Goal: Information Seeking & Learning: Learn about a topic

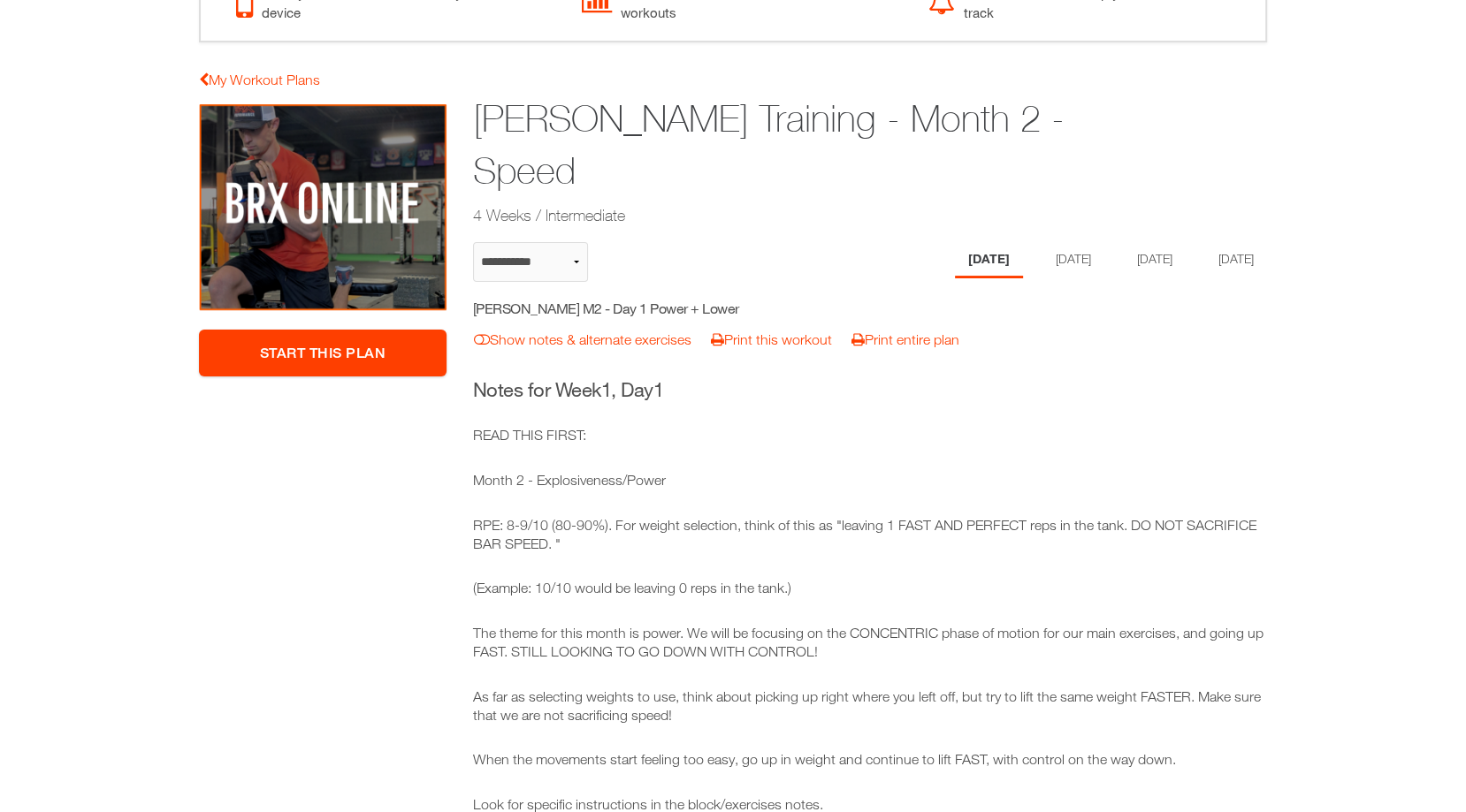
scroll to position [65, 0]
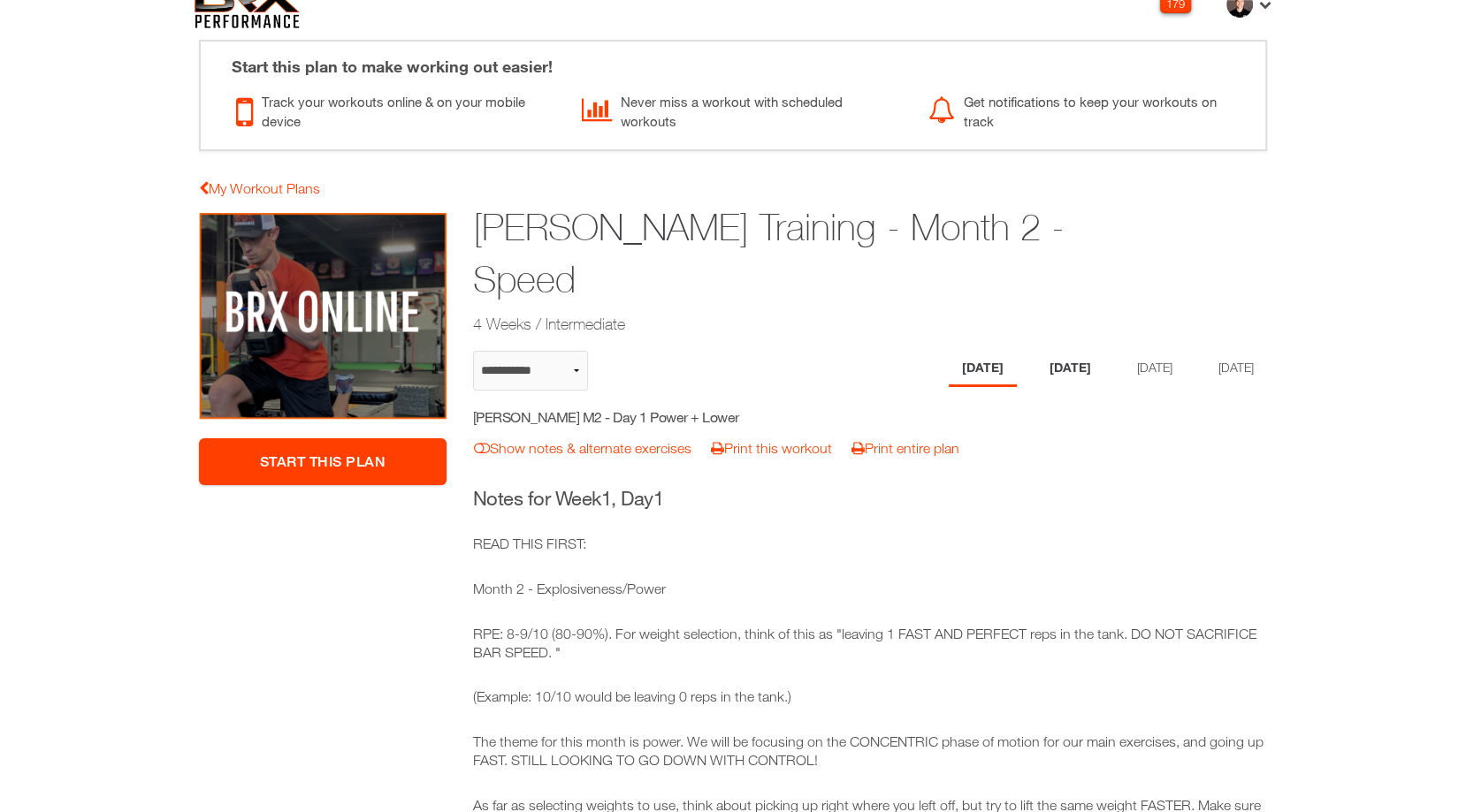
click at [1063, 351] on li "[DATE]" at bounding box center [1071, 370] width 68 height 36
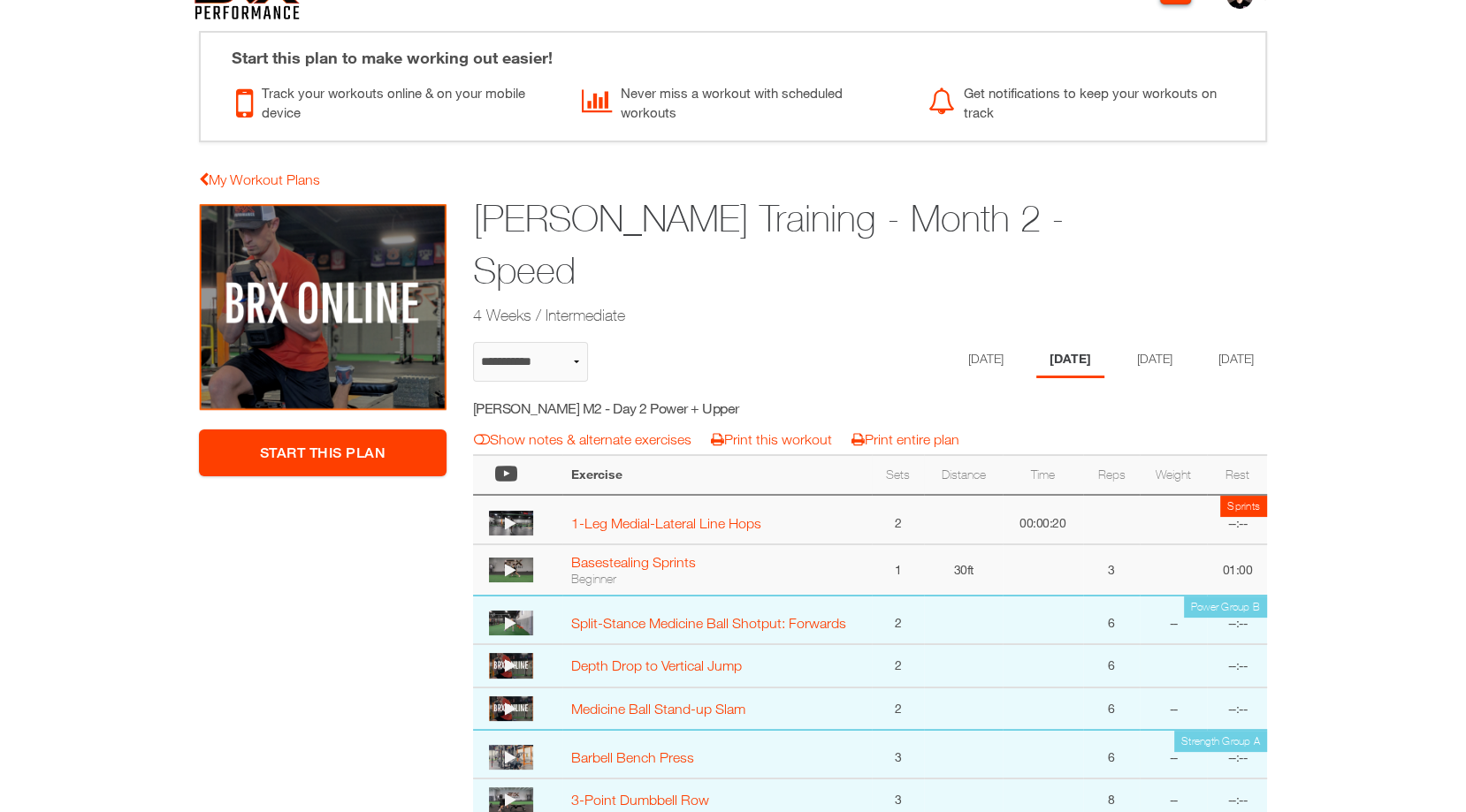
scroll to position [0, 0]
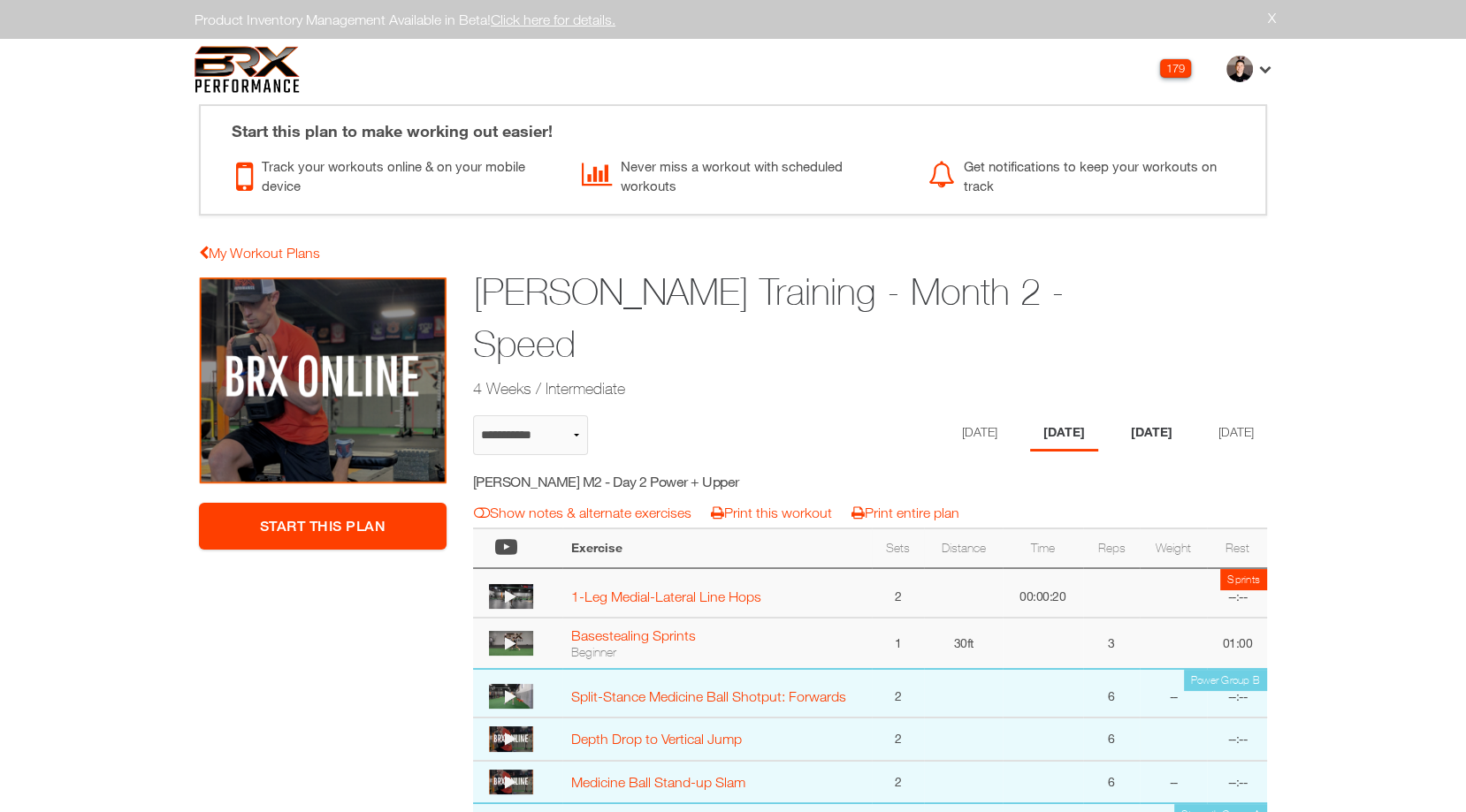
click at [1160, 415] on li "[DATE]" at bounding box center [1152, 433] width 68 height 36
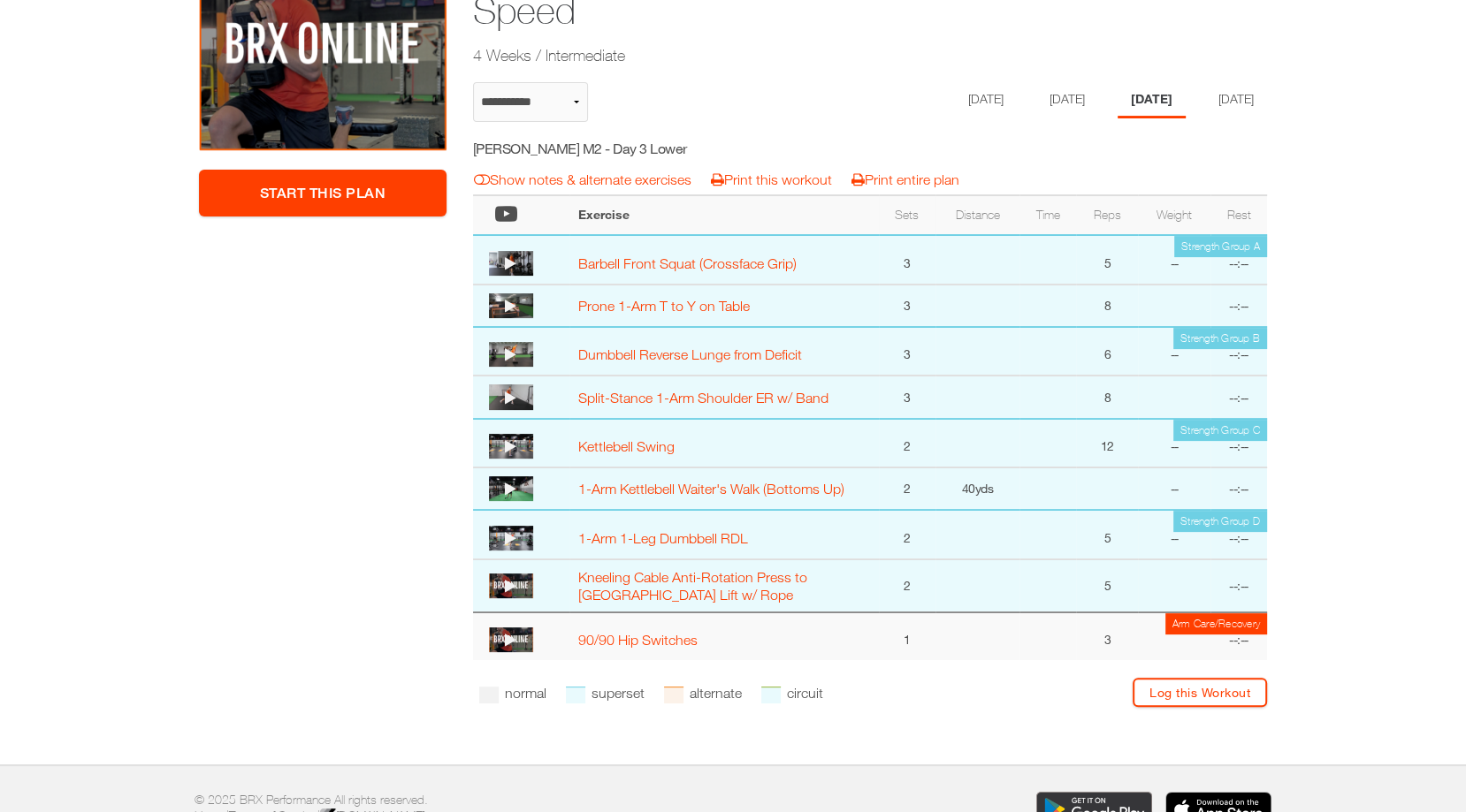
scroll to position [134, 0]
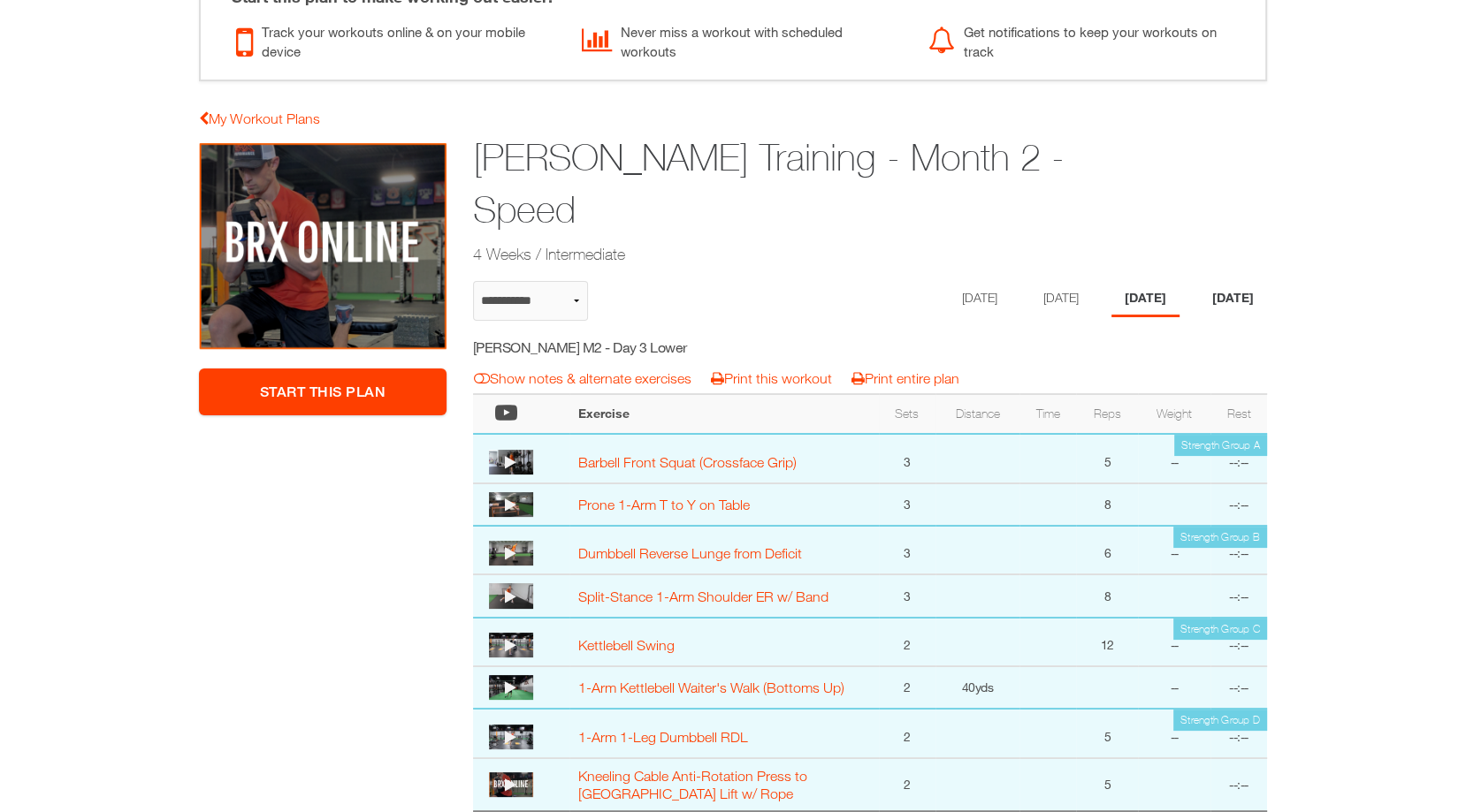
click at [1228, 281] on li "[DATE]" at bounding box center [1233, 299] width 68 height 36
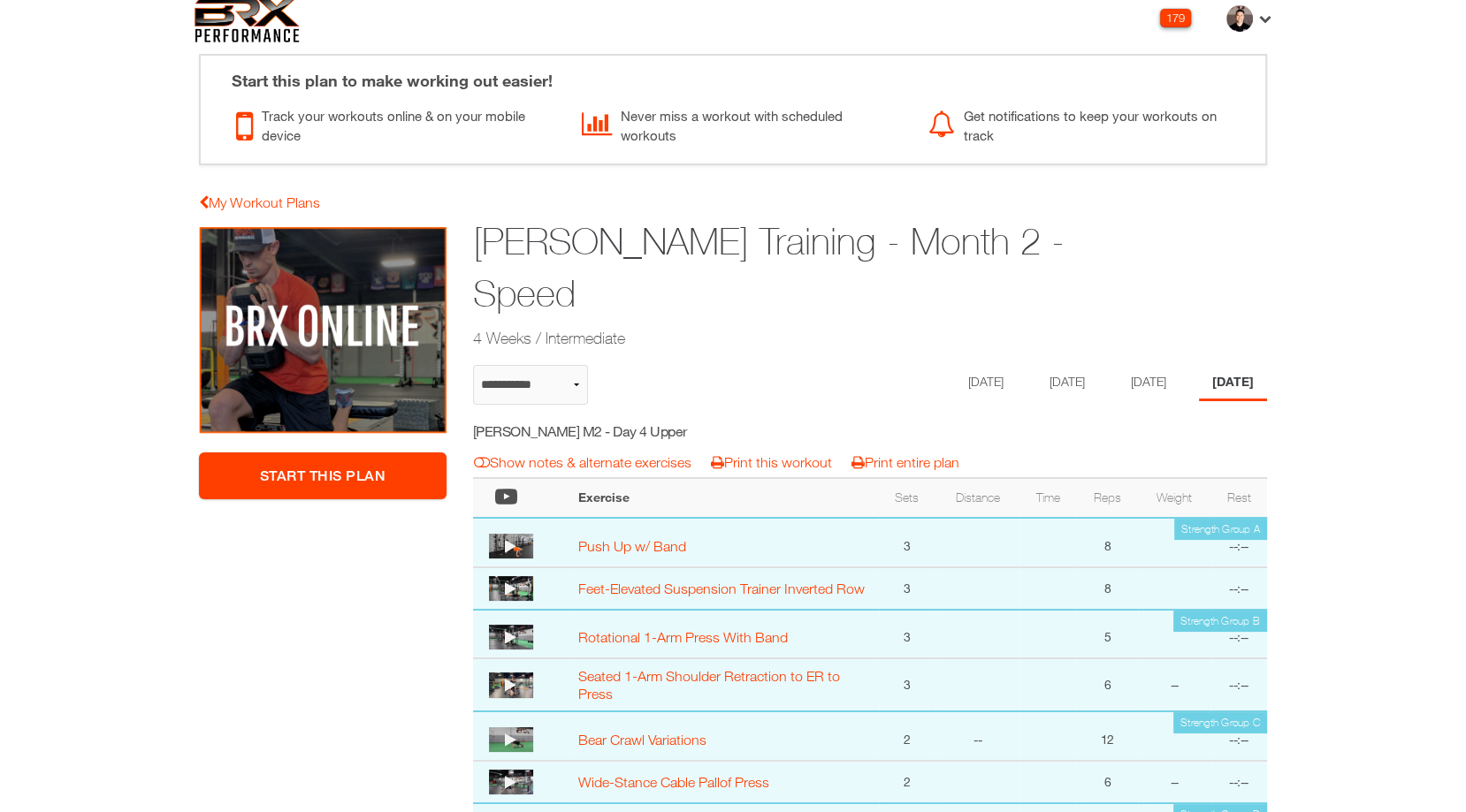
scroll to position [0, 0]
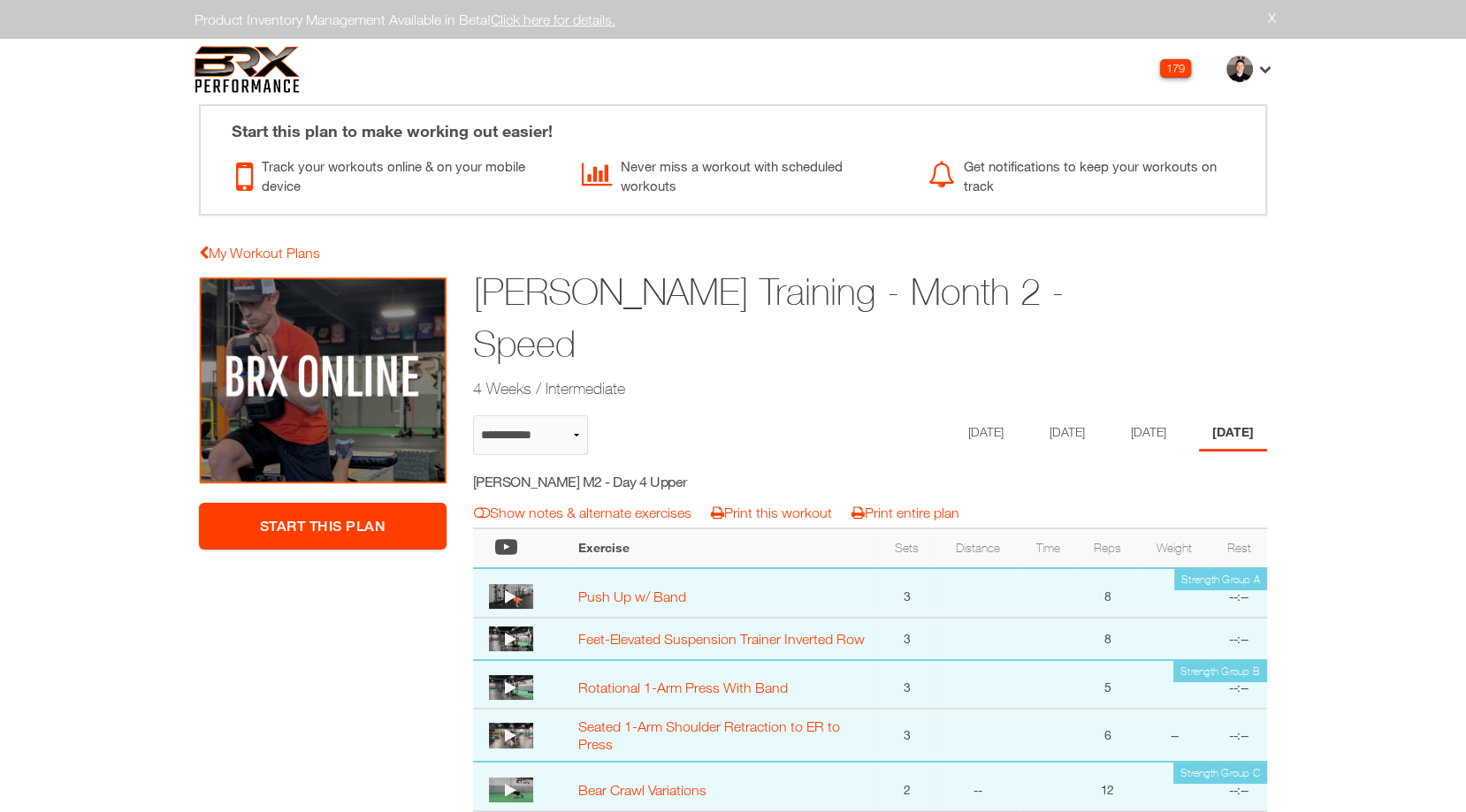
select select "**********"
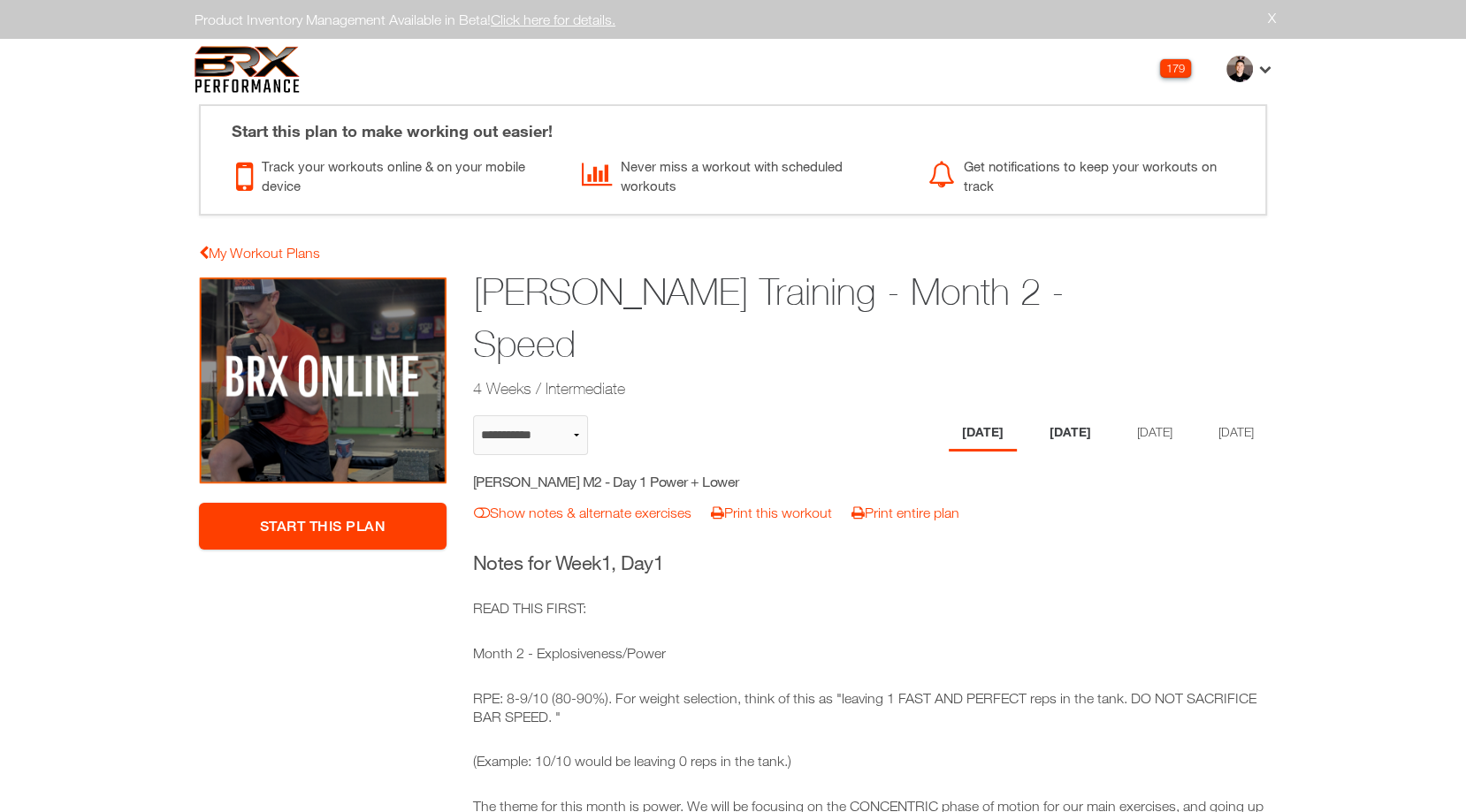
click at [1049, 415] on li "[DATE]" at bounding box center [1071, 433] width 68 height 36
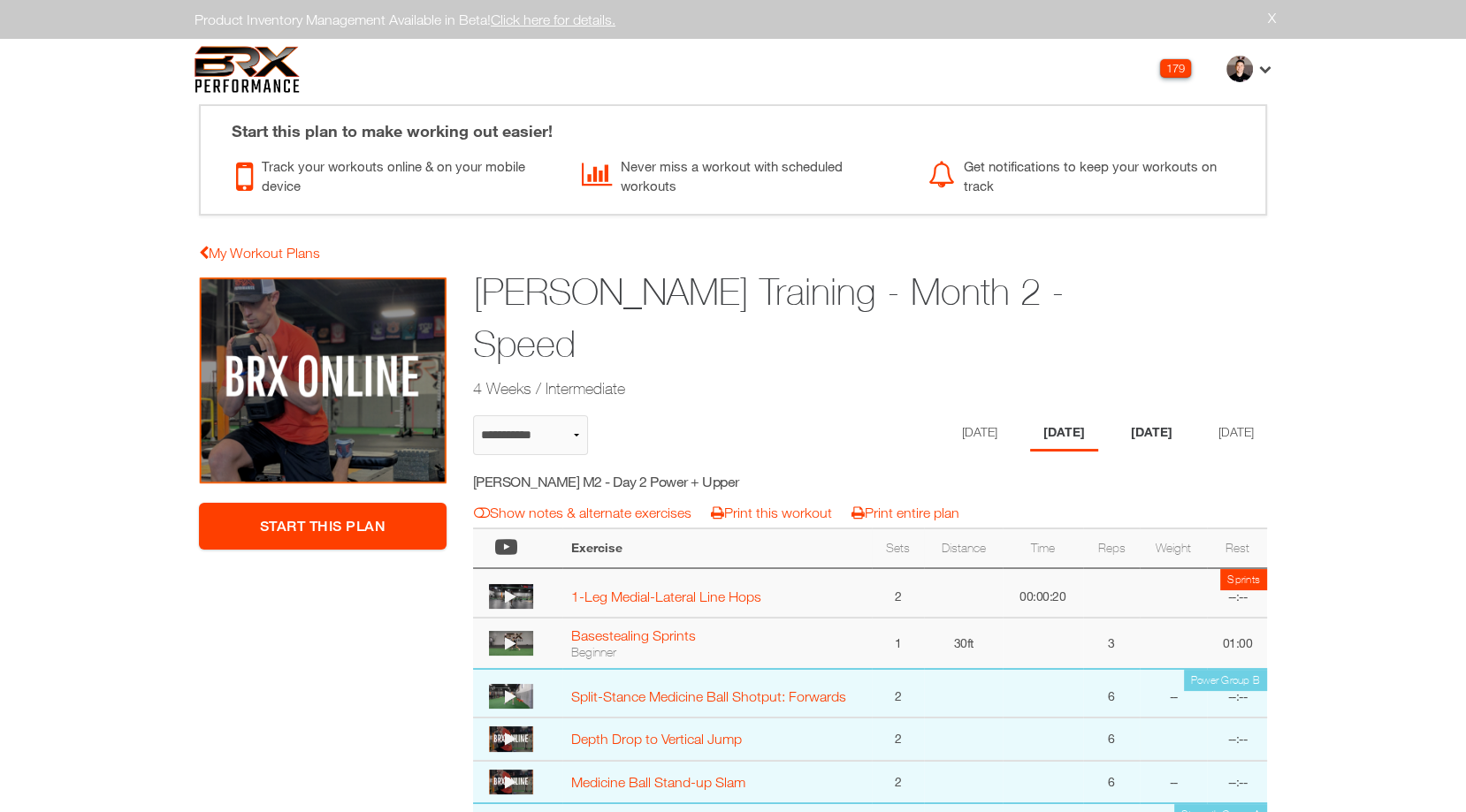
click at [1154, 415] on li "[DATE]" at bounding box center [1152, 433] width 68 height 36
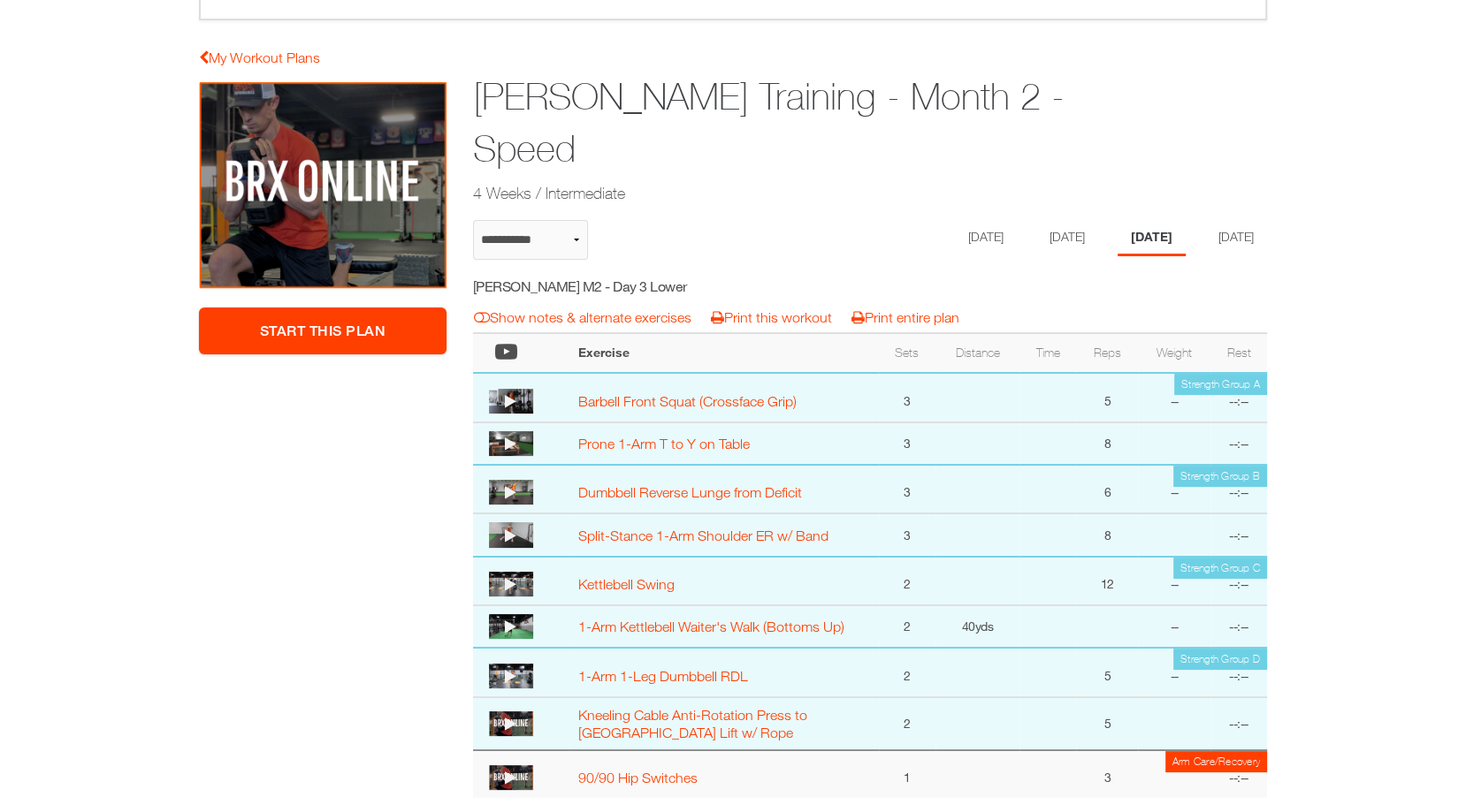
scroll to position [112, 0]
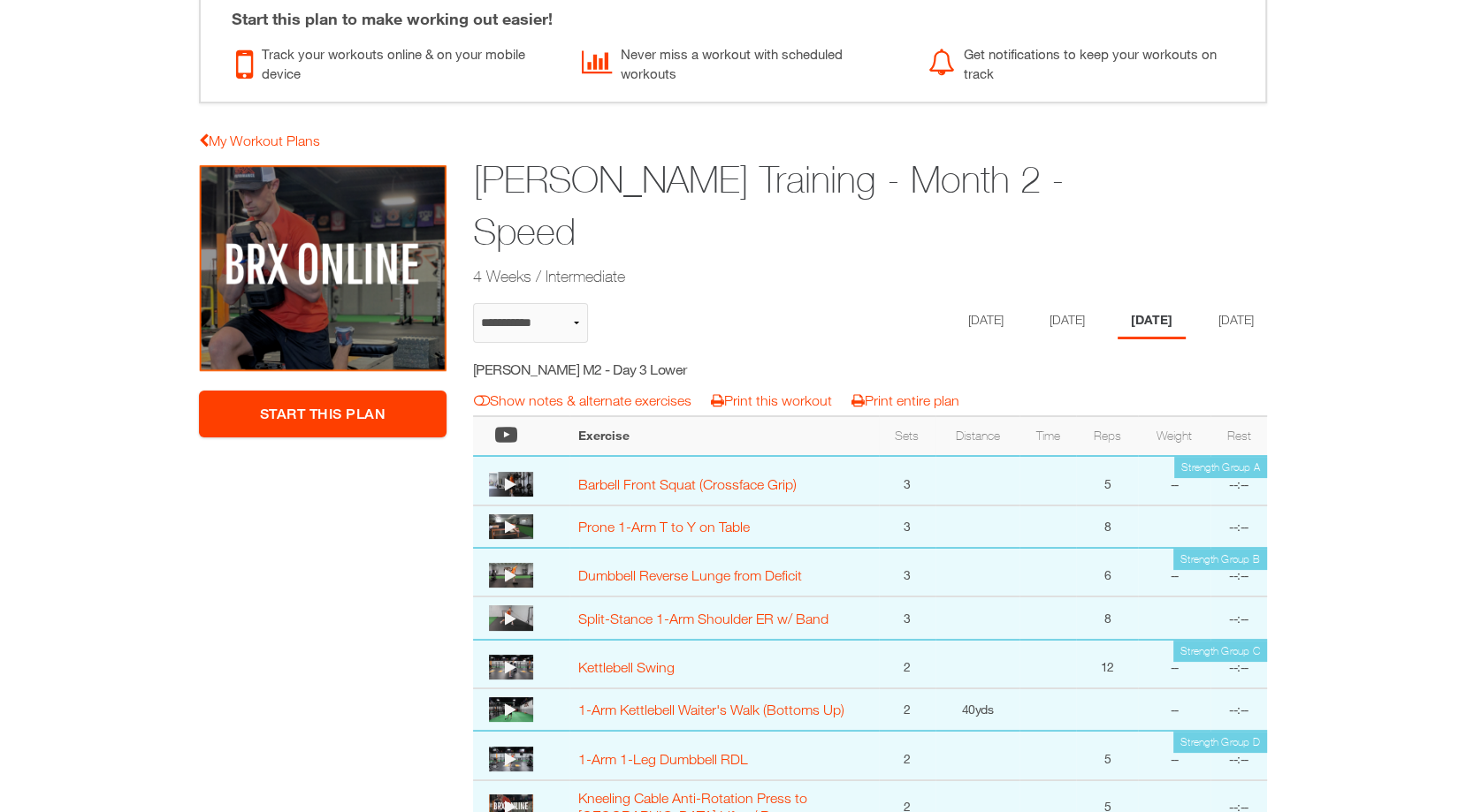
select select "**********"
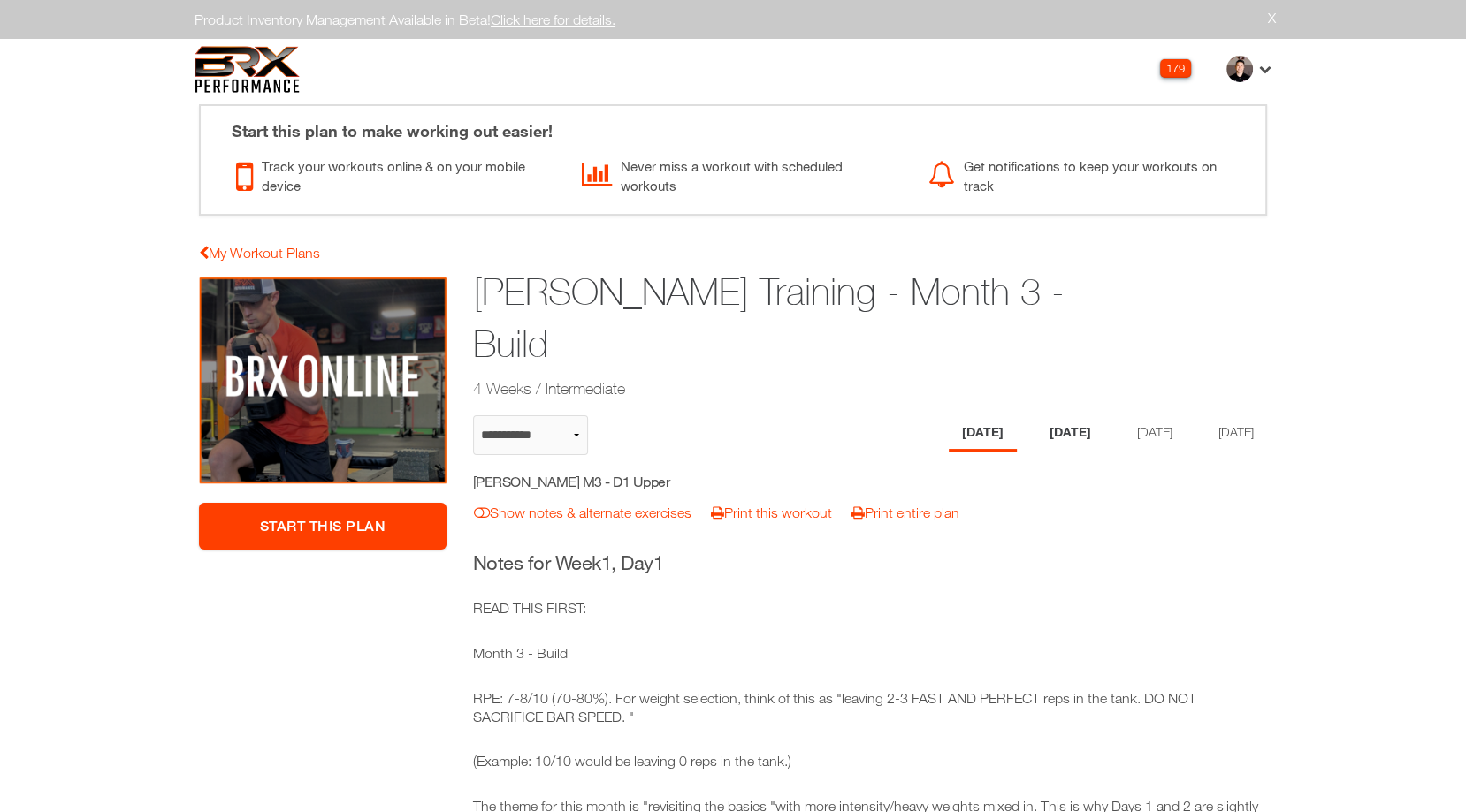
click at [1069, 415] on li "[DATE]" at bounding box center [1071, 433] width 68 height 36
click at [1147, 415] on div "****** ******* ******** ****** Monday Tuesday Thursday Friday" at bounding box center [1111, 441] width 312 height 51
click at [1156, 415] on li "[DATE]" at bounding box center [1152, 433] width 68 height 36
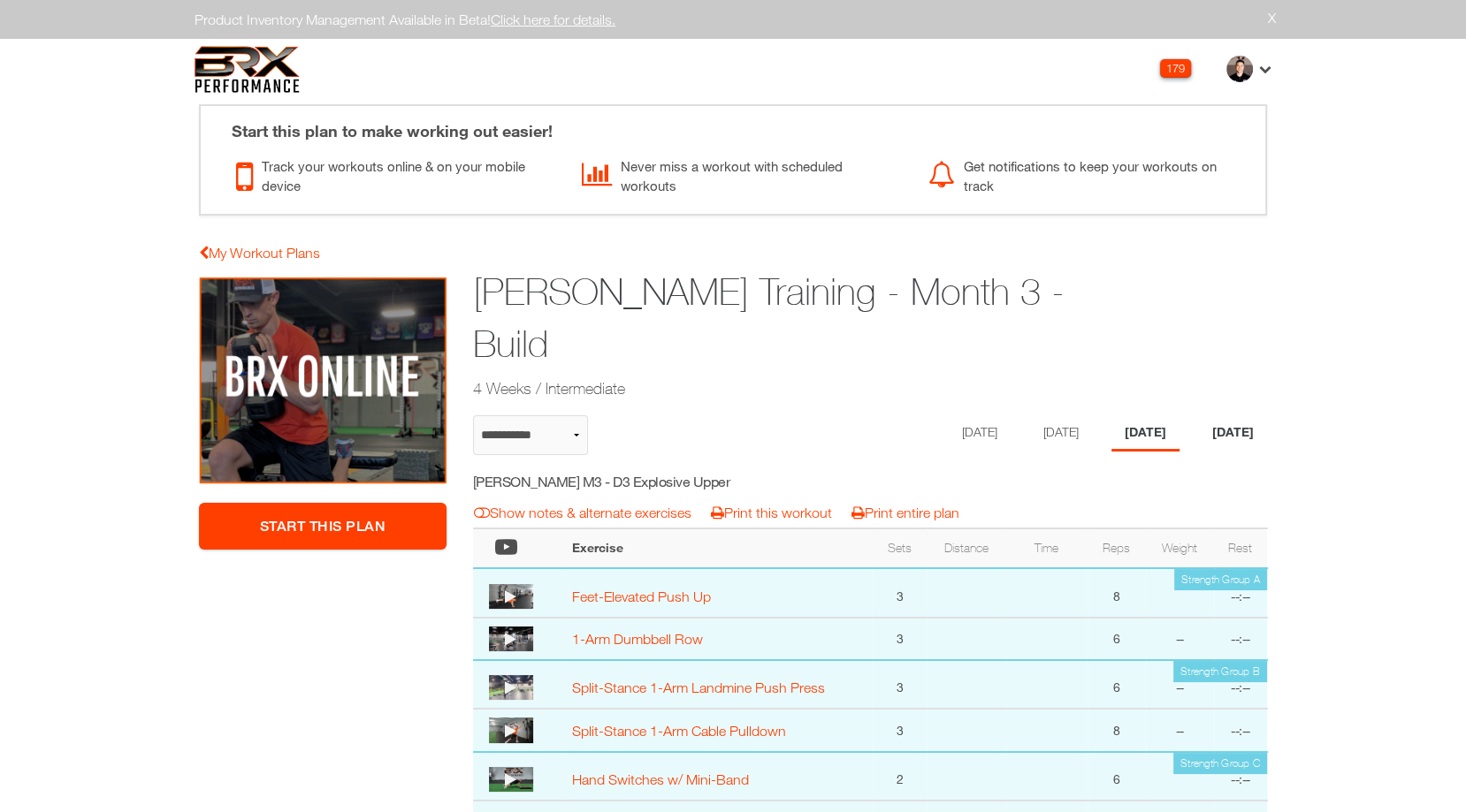
click at [1227, 415] on li "[DATE]" at bounding box center [1233, 433] width 68 height 36
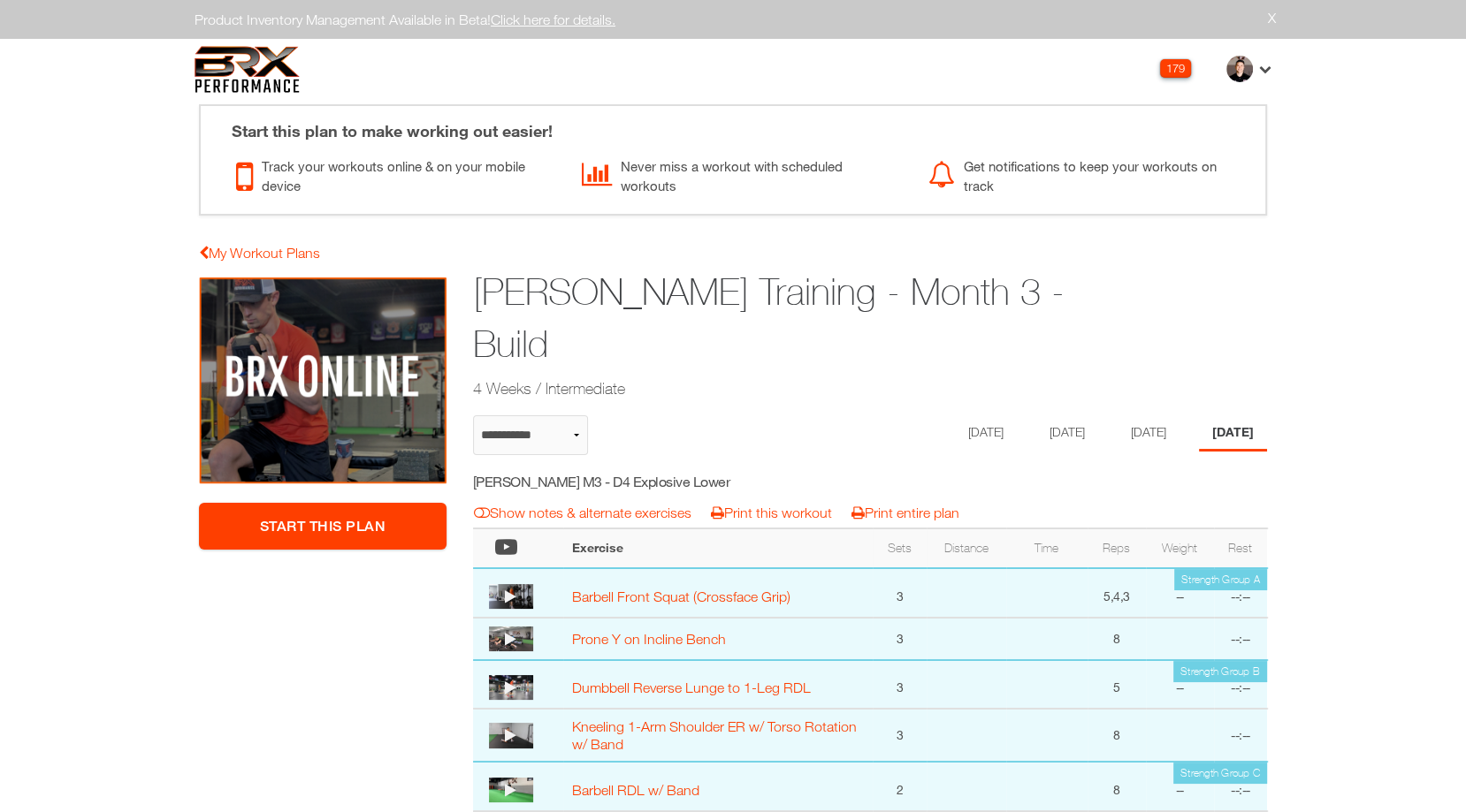
select select "**********"
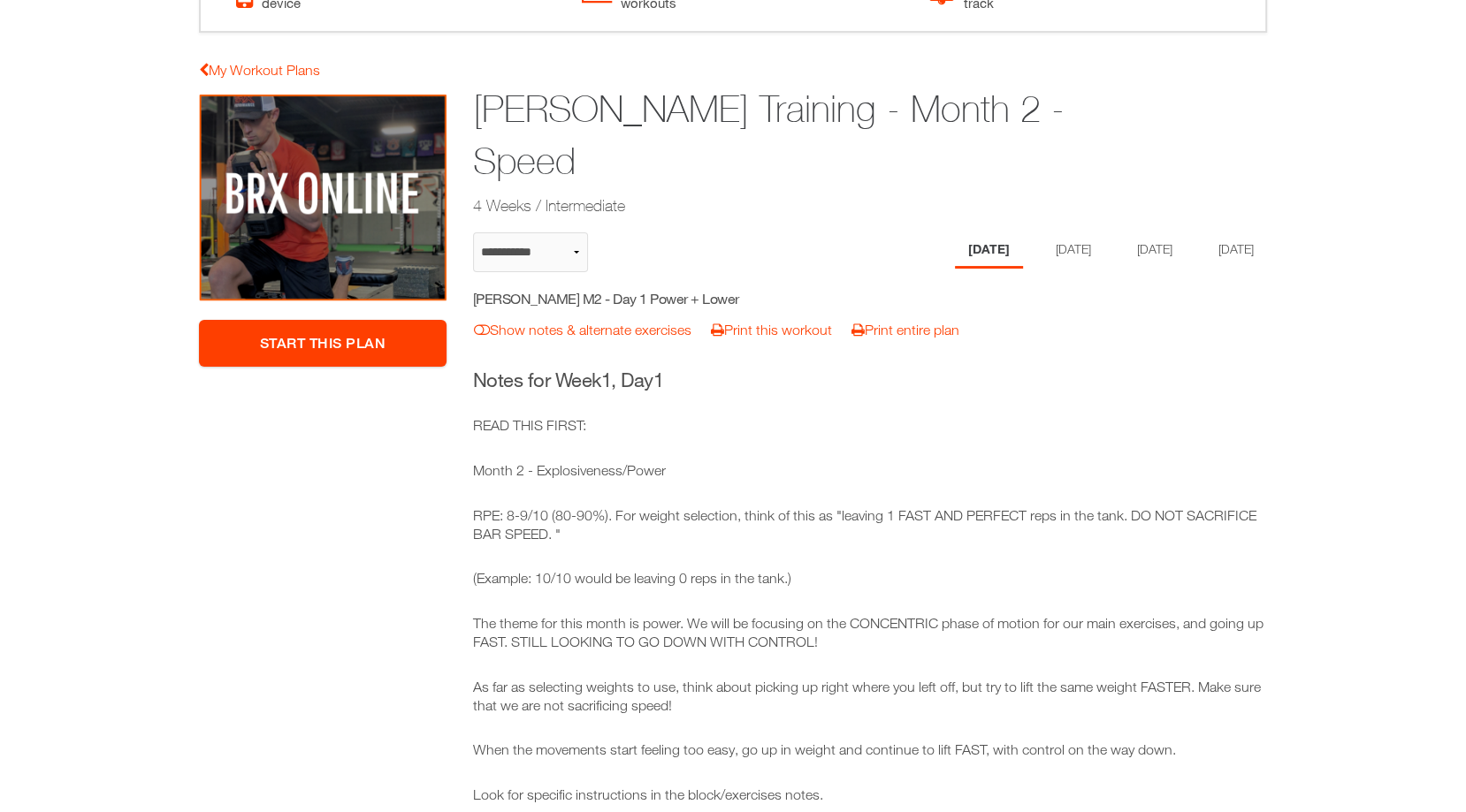
scroll to position [141, 0]
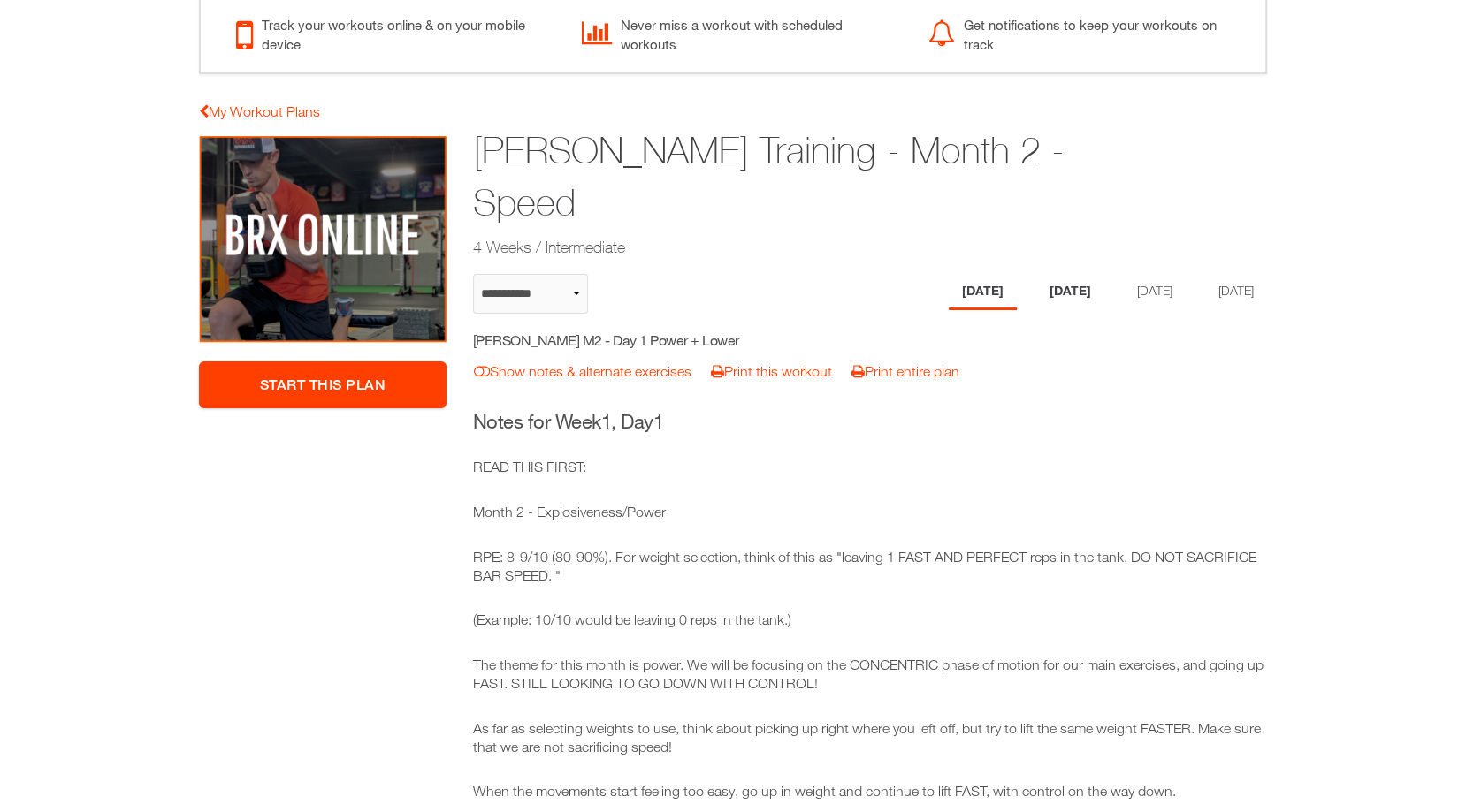
click at [1066, 284] on li "[DATE]" at bounding box center [1071, 292] width 68 height 36
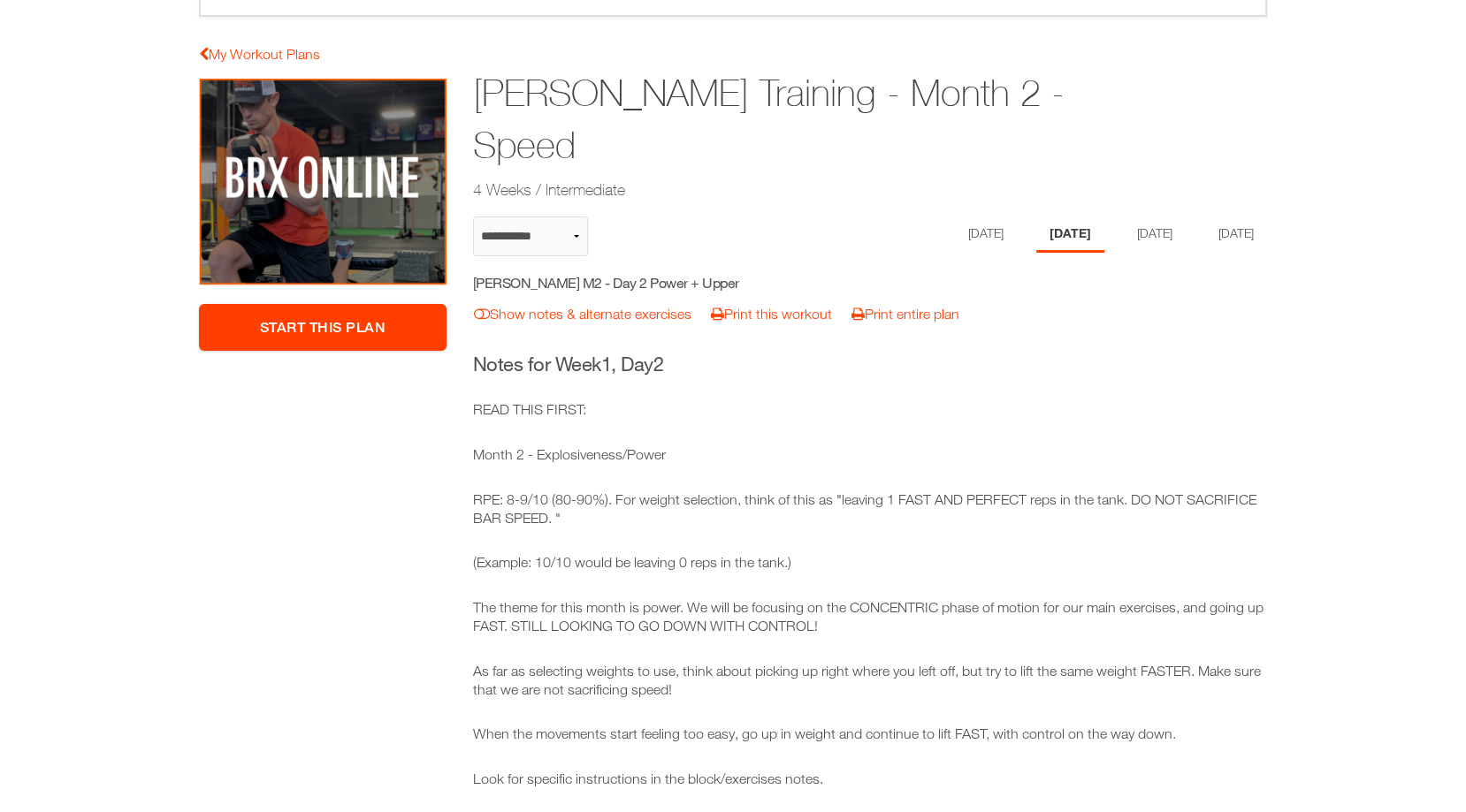
scroll to position [154, 0]
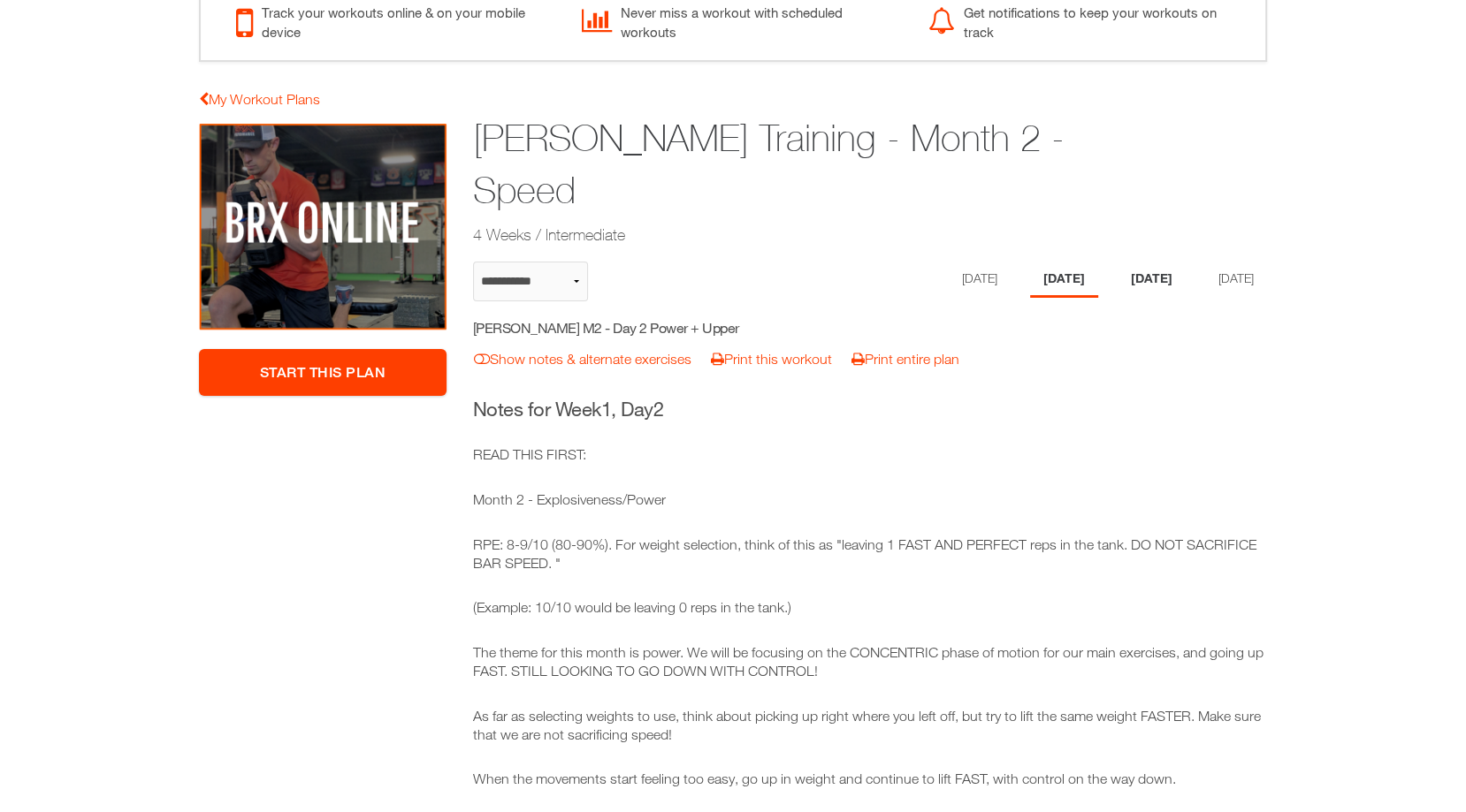
click at [1152, 264] on li "[DATE]" at bounding box center [1152, 280] width 68 height 36
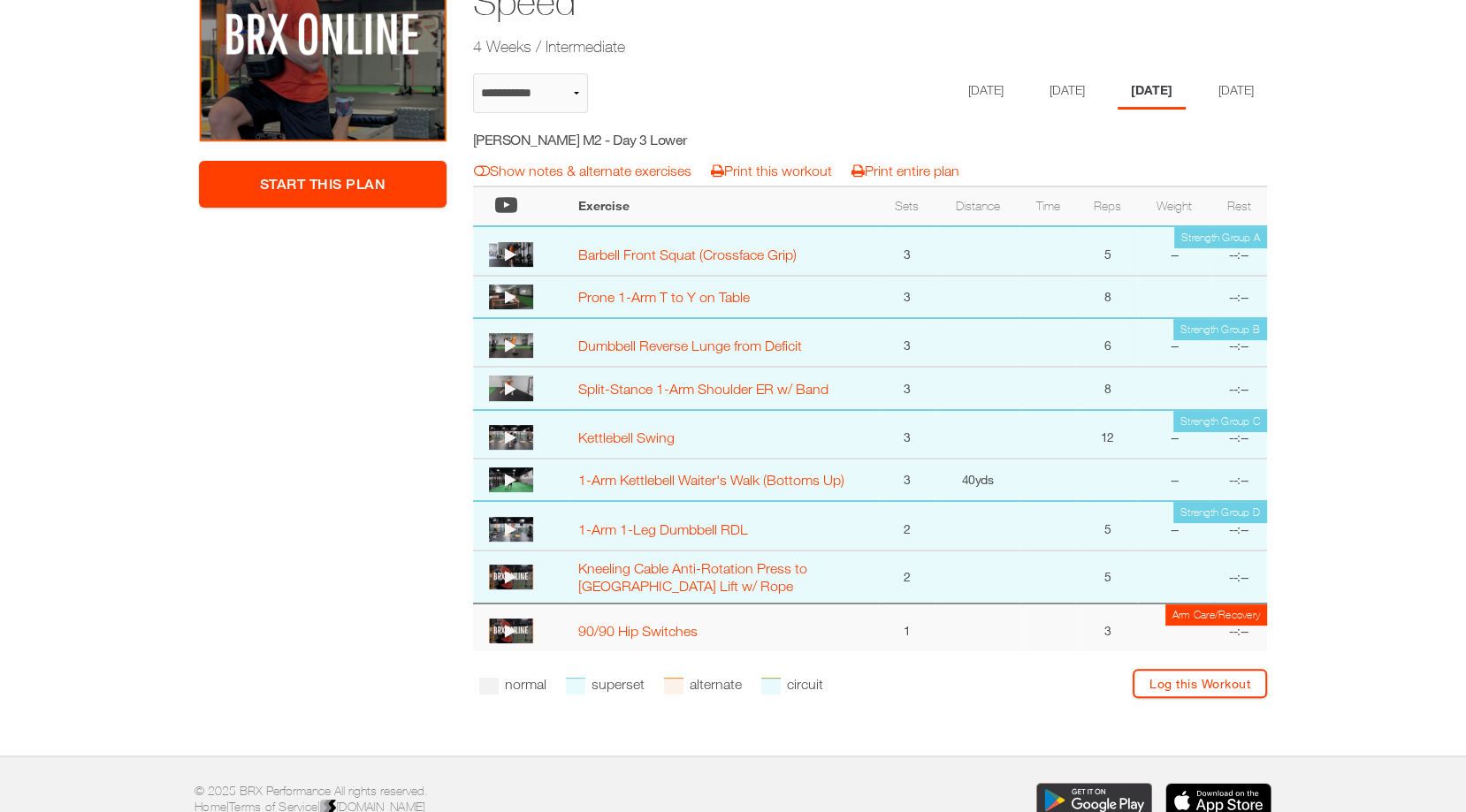
scroll to position [347, 0]
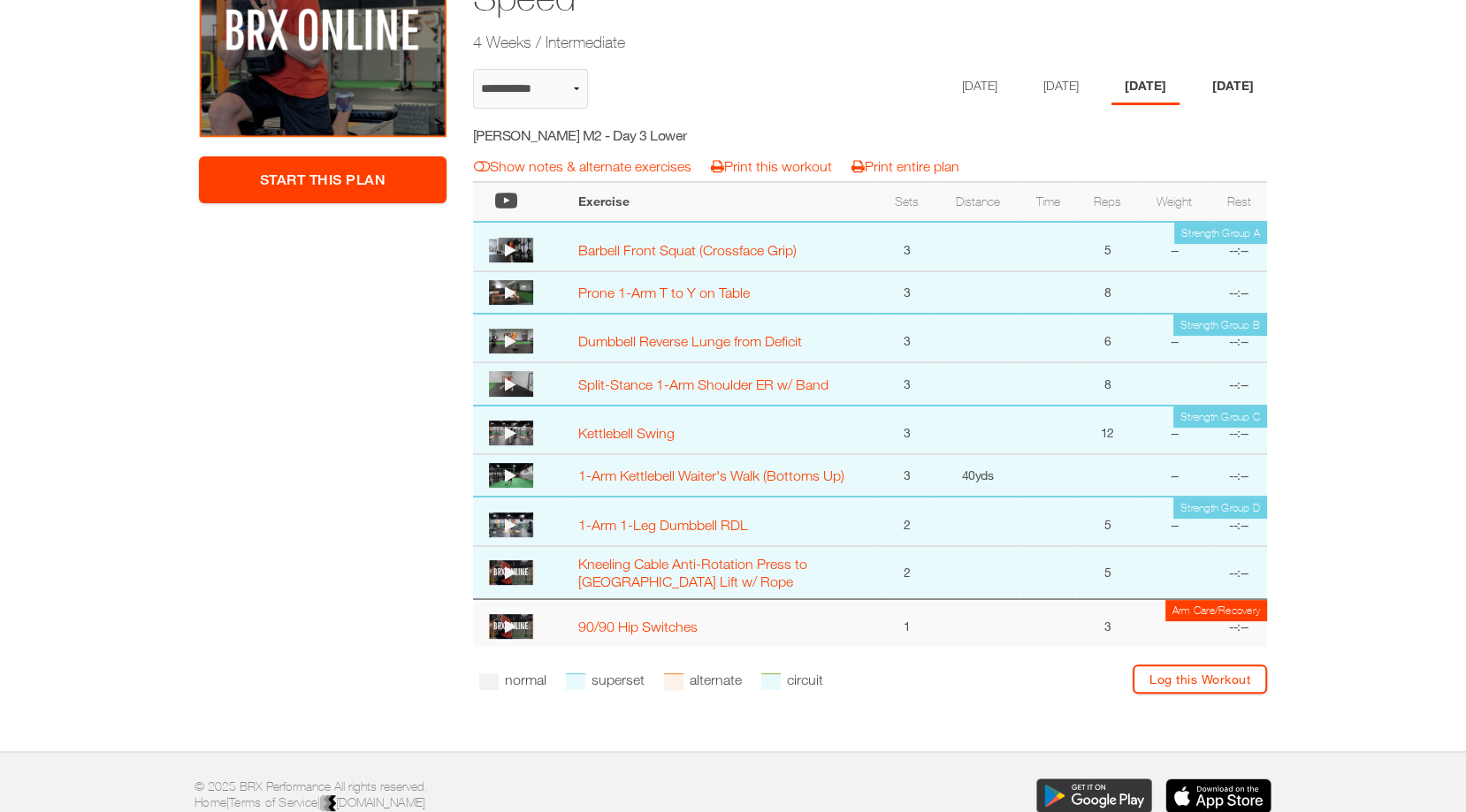
click at [1223, 93] on li "[DATE]" at bounding box center [1233, 88] width 68 height 36
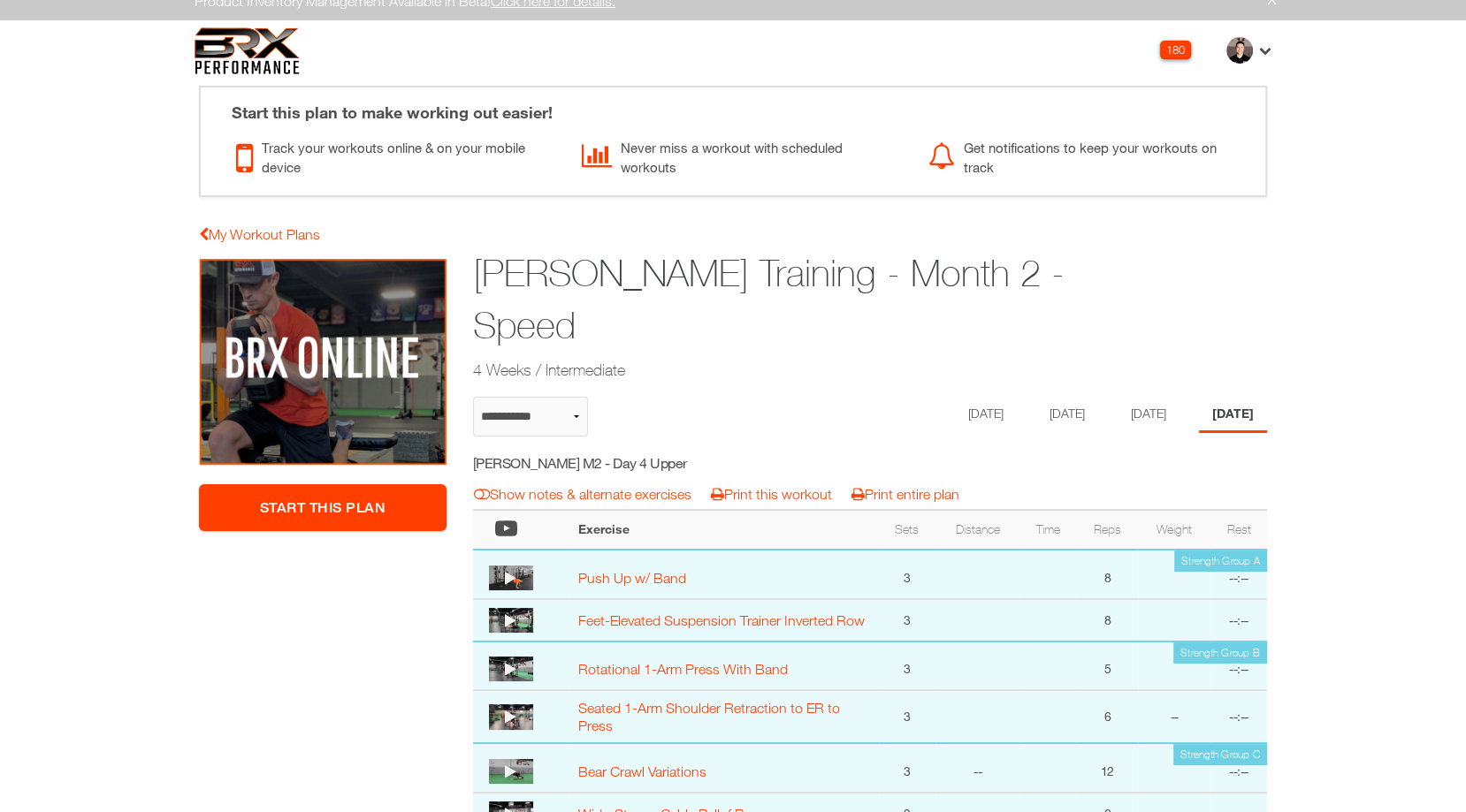
scroll to position [0, 0]
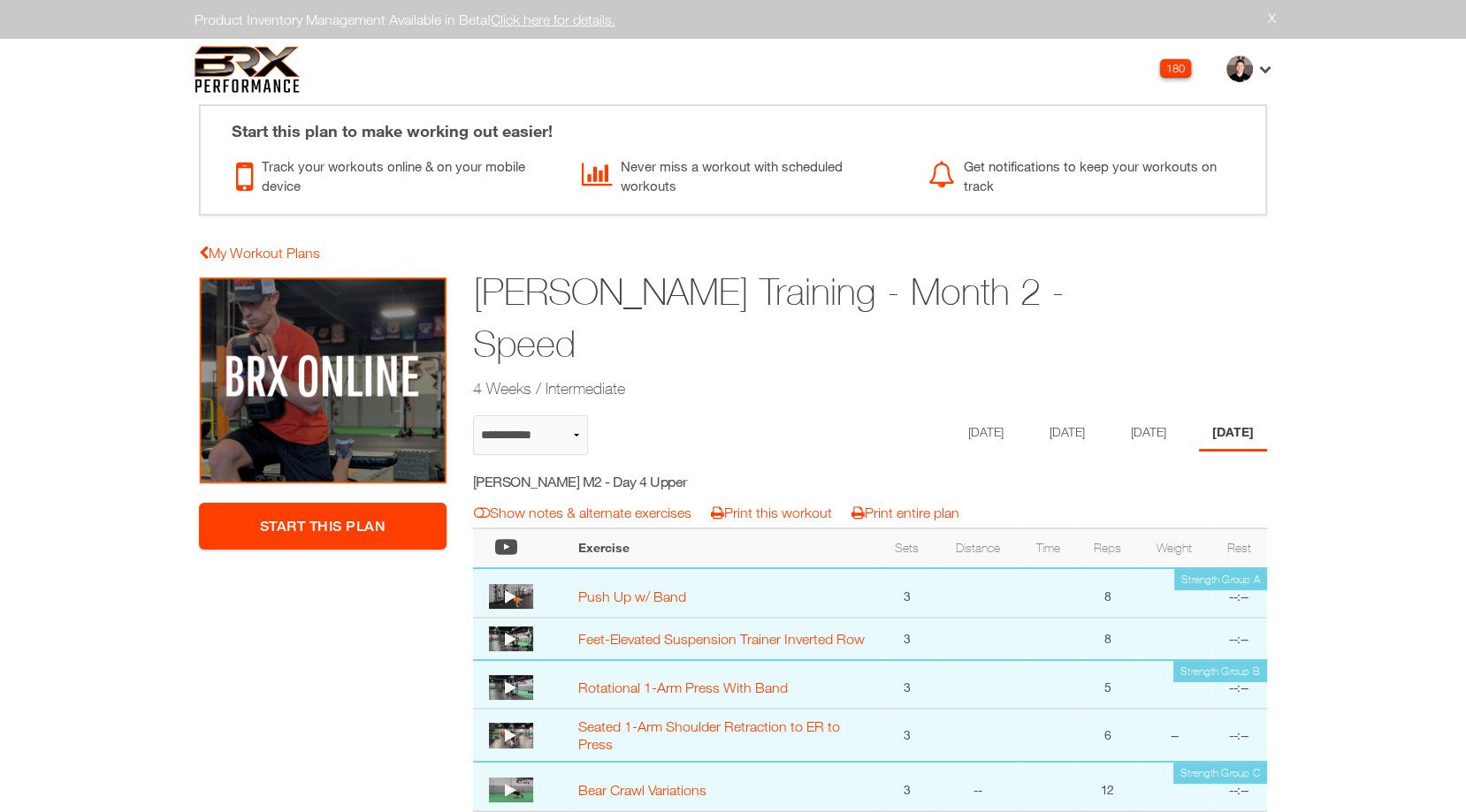
select select "**********"
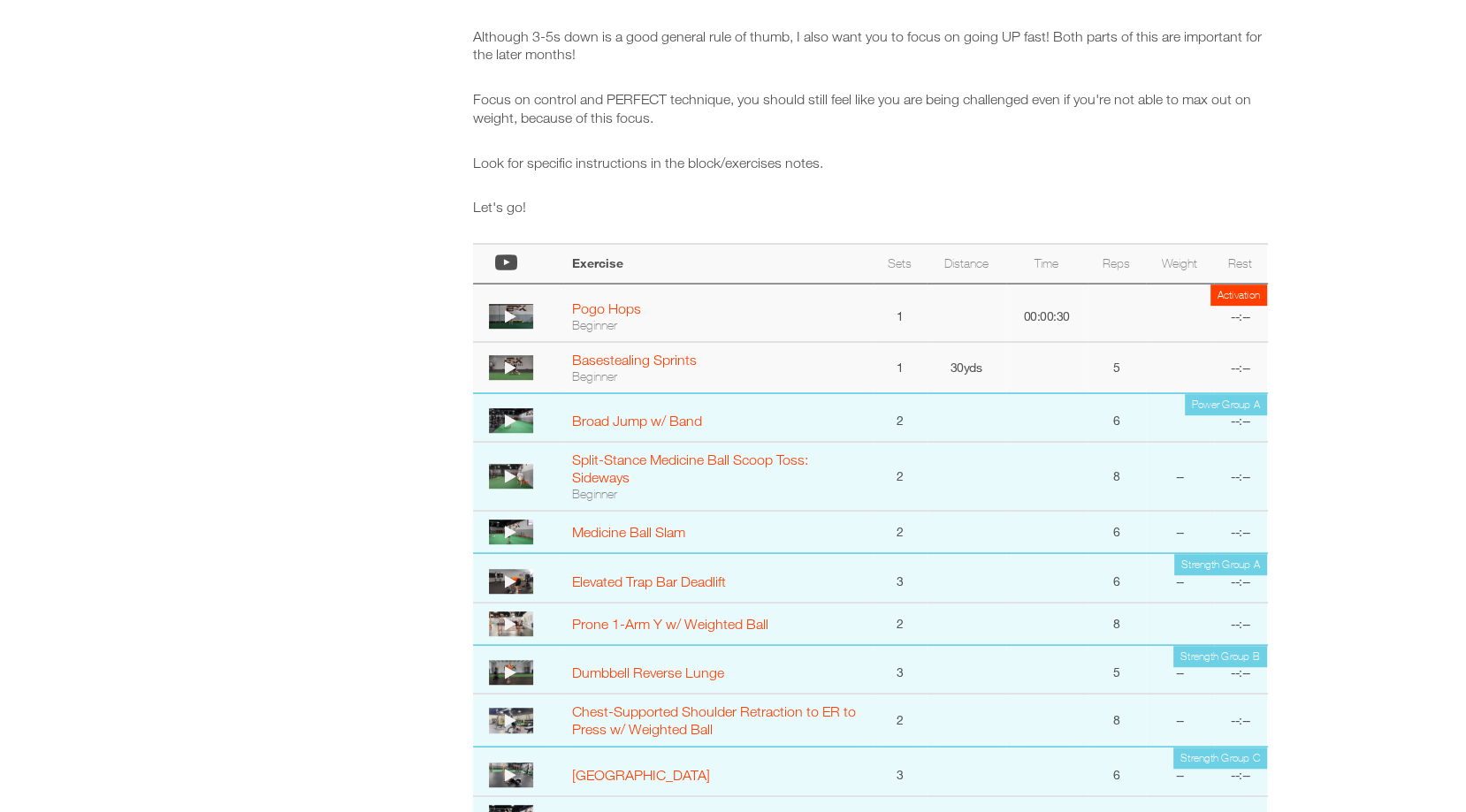
scroll to position [887, 0]
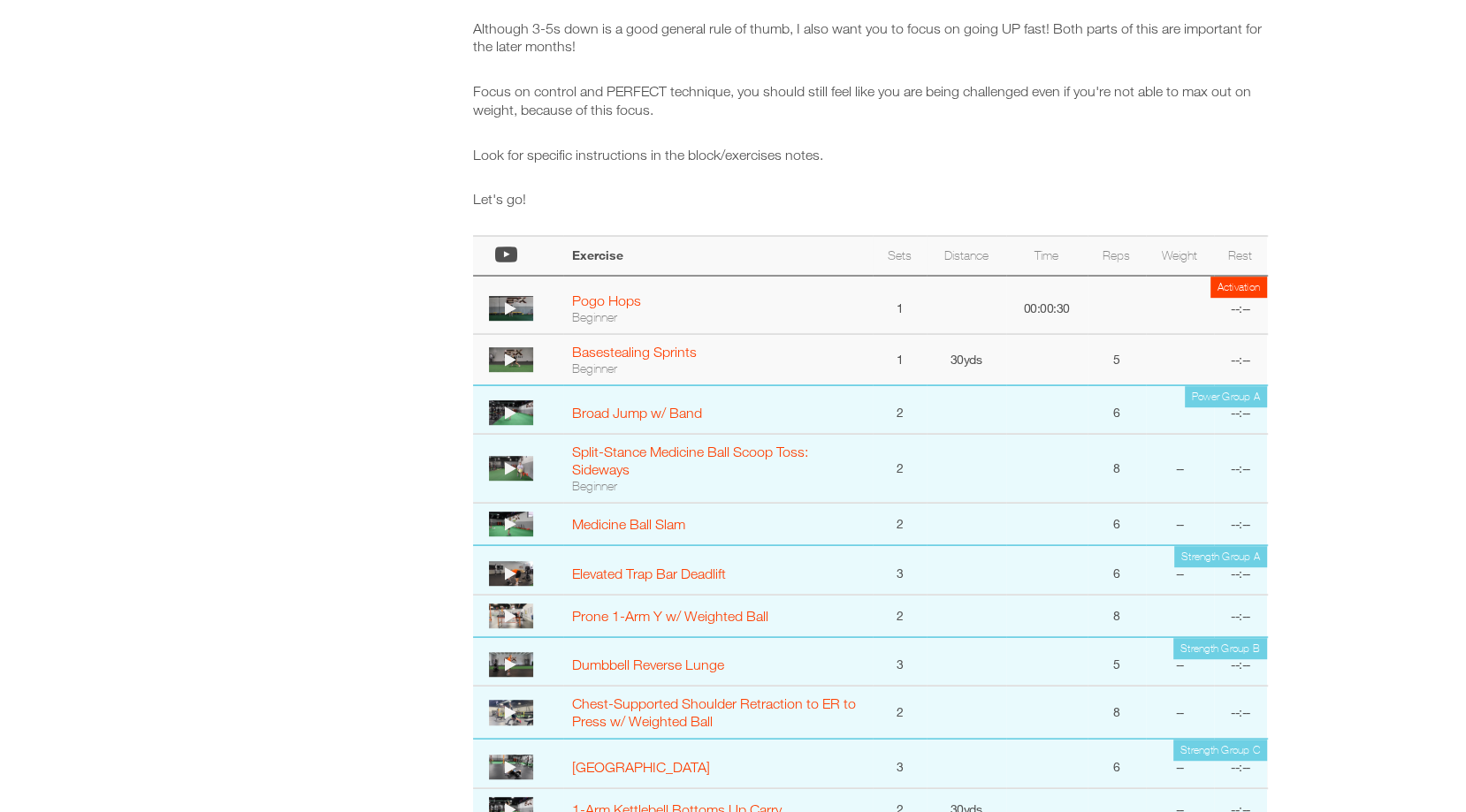
select select "**********"
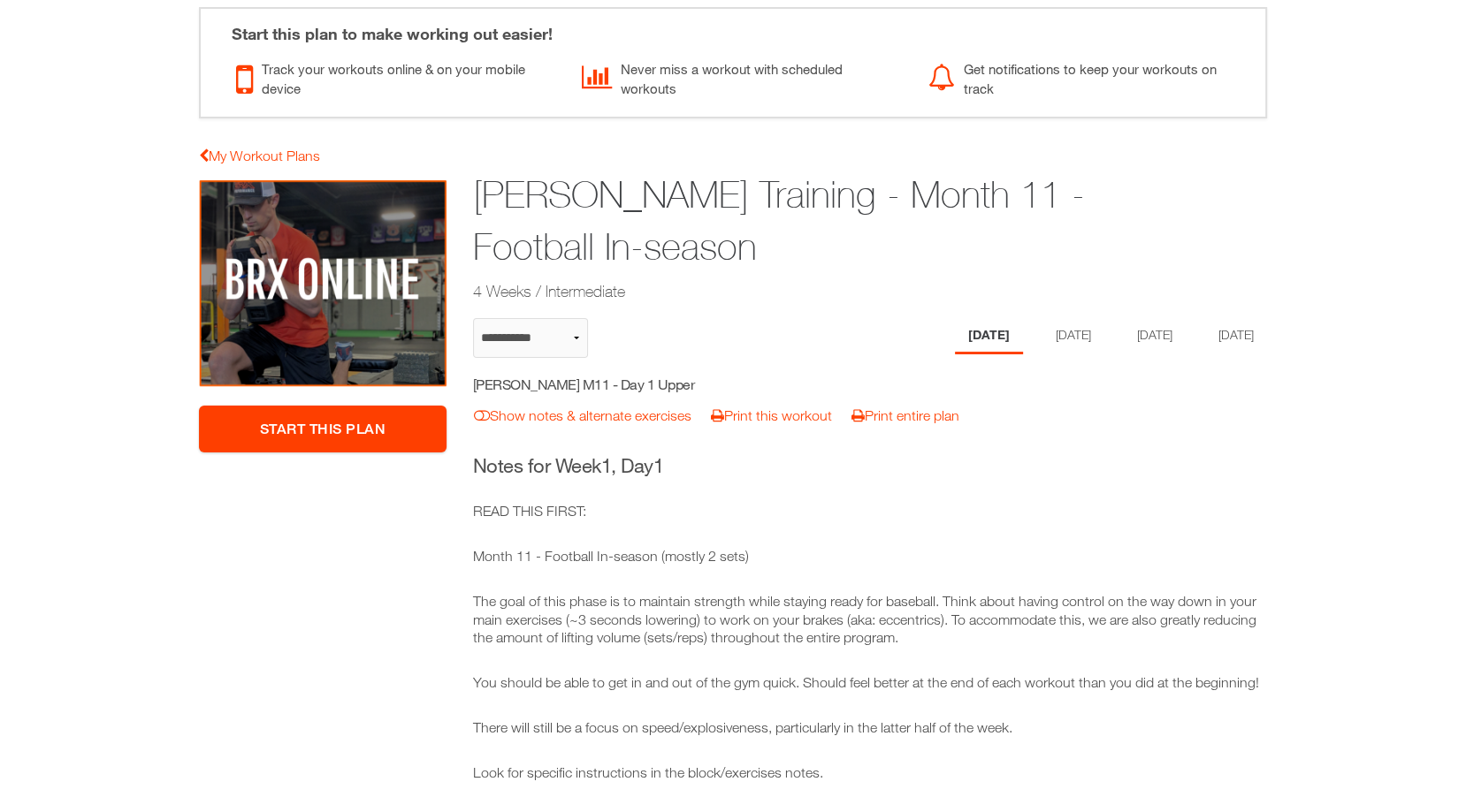
scroll to position [56, 0]
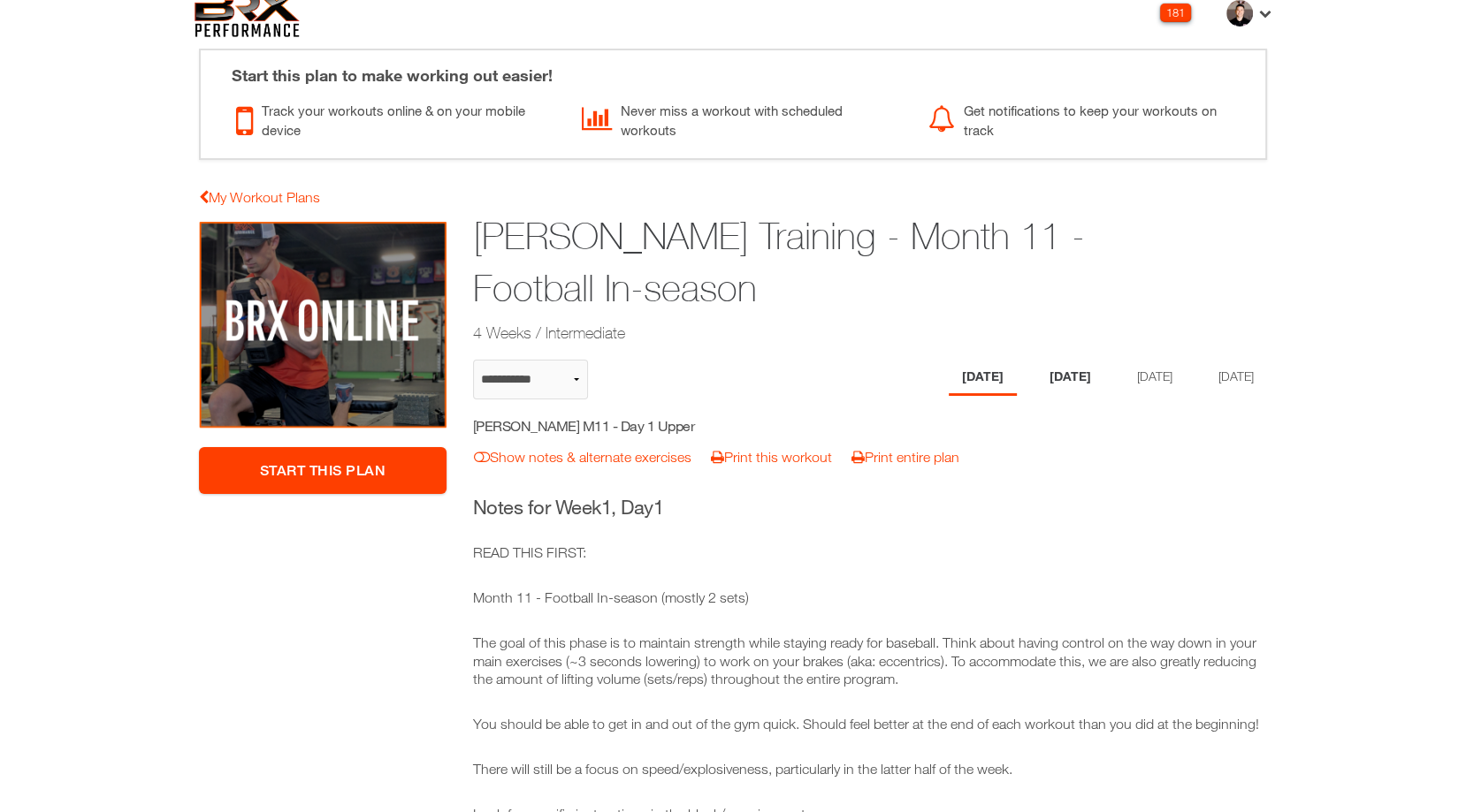
click at [1063, 364] on li "[DATE]" at bounding box center [1071, 378] width 68 height 36
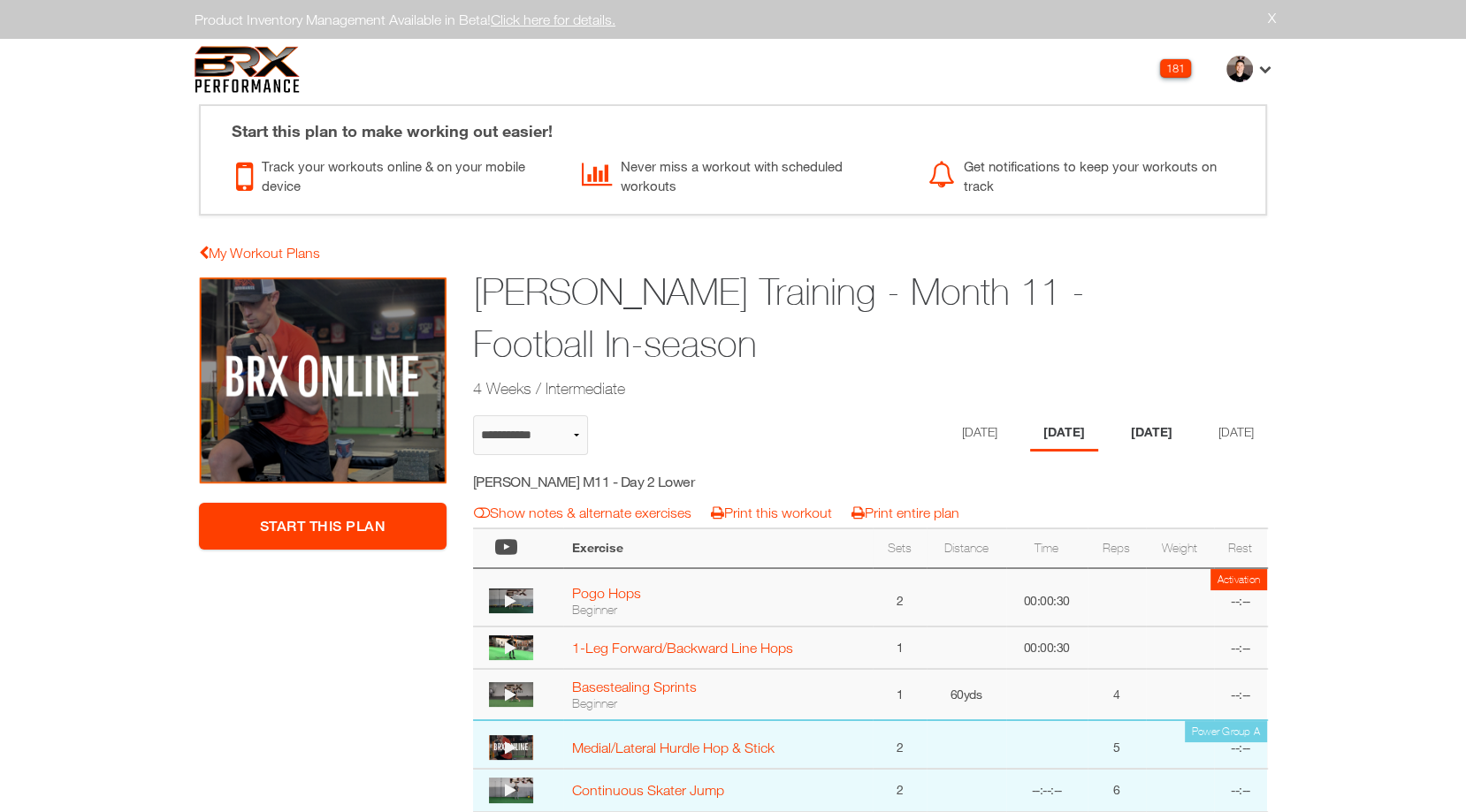
click at [1161, 422] on li "[DATE]" at bounding box center [1152, 433] width 68 height 36
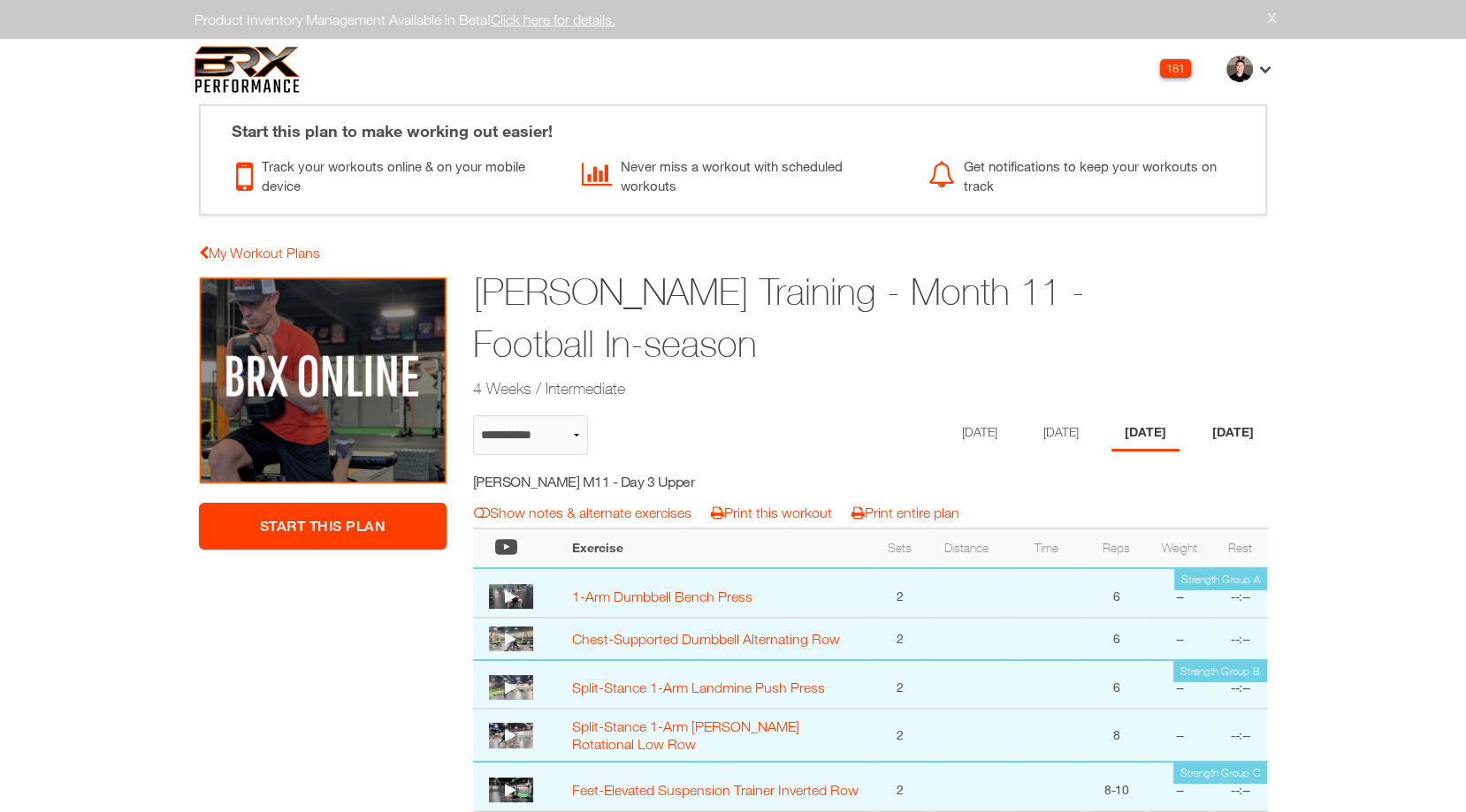
click at [1218, 443] on li "[DATE]" at bounding box center [1233, 433] width 68 height 36
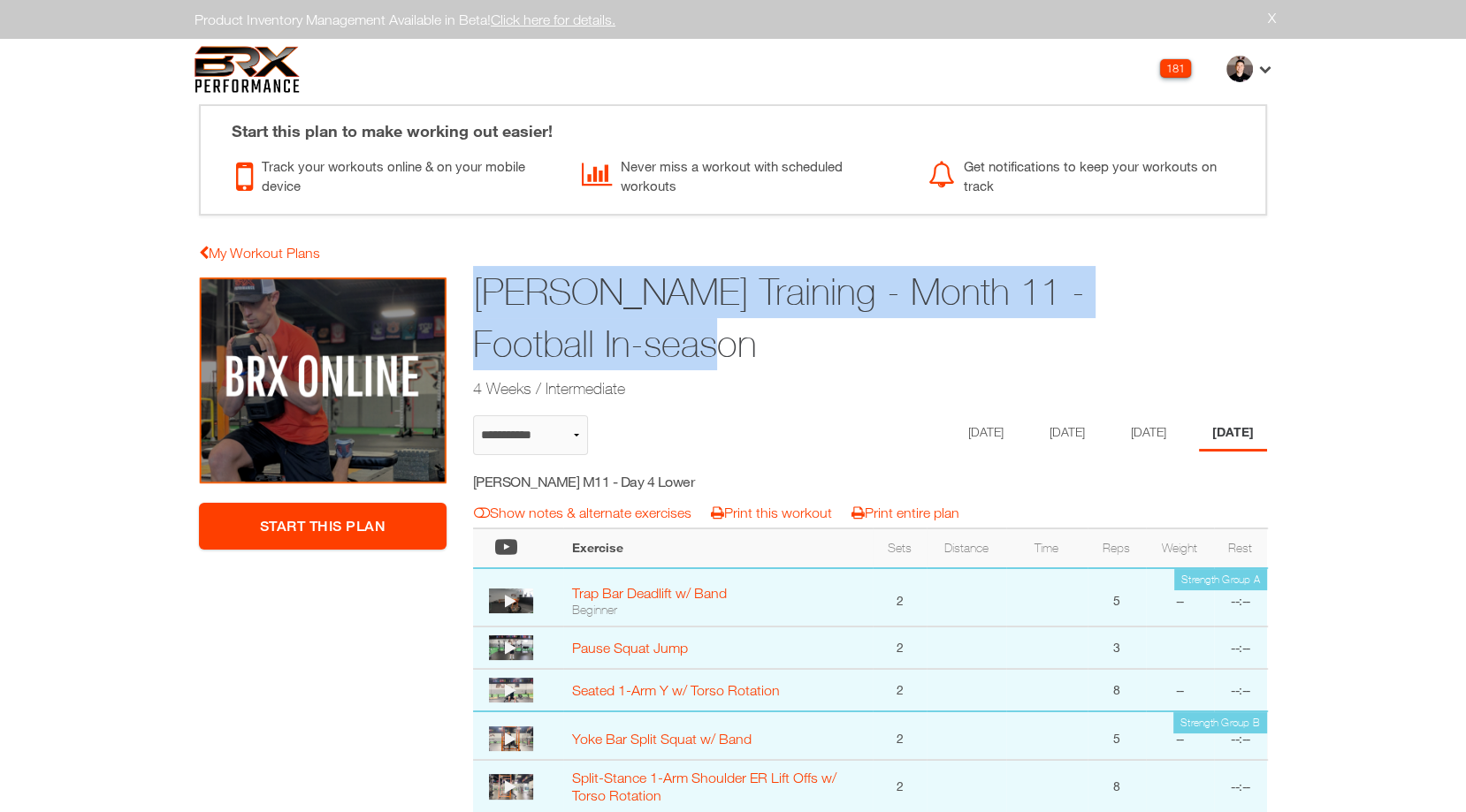
drag, startPoint x: 787, startPoint y: 354, endPoint x: 467, endPoint y: 291, distance: 326.1
click at [467, 291] on div "Brady Brown Training - Month 11 - Football In-season 4 Weeks / Intermediate" at bounding box center [802, 335] width 685 height 143
copy h1 "Brady Brown Training - Month 11 - Football In-season"
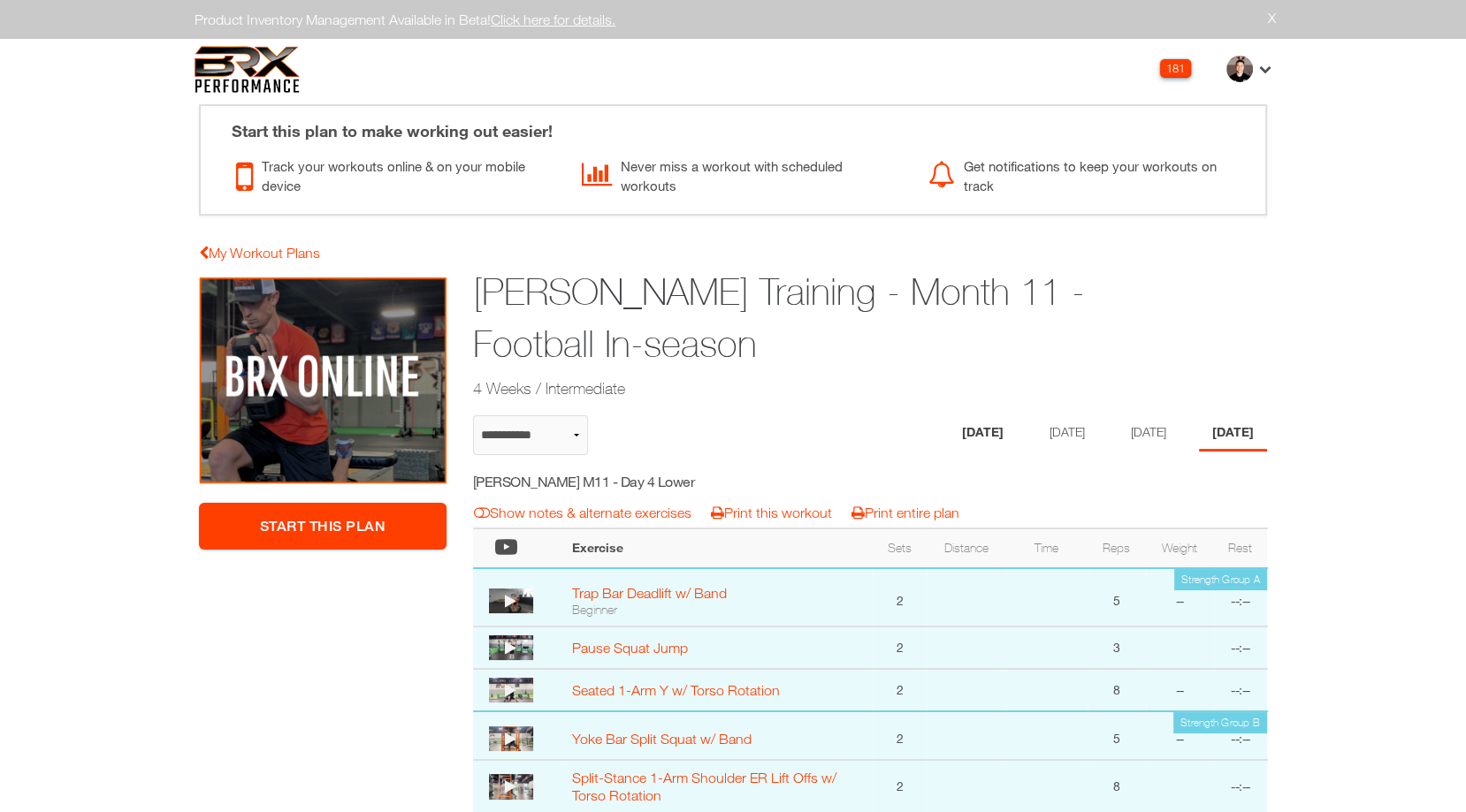
click at [958, 433] on li "[DATE]" at bounding box center [983, 433] width 68 height 36
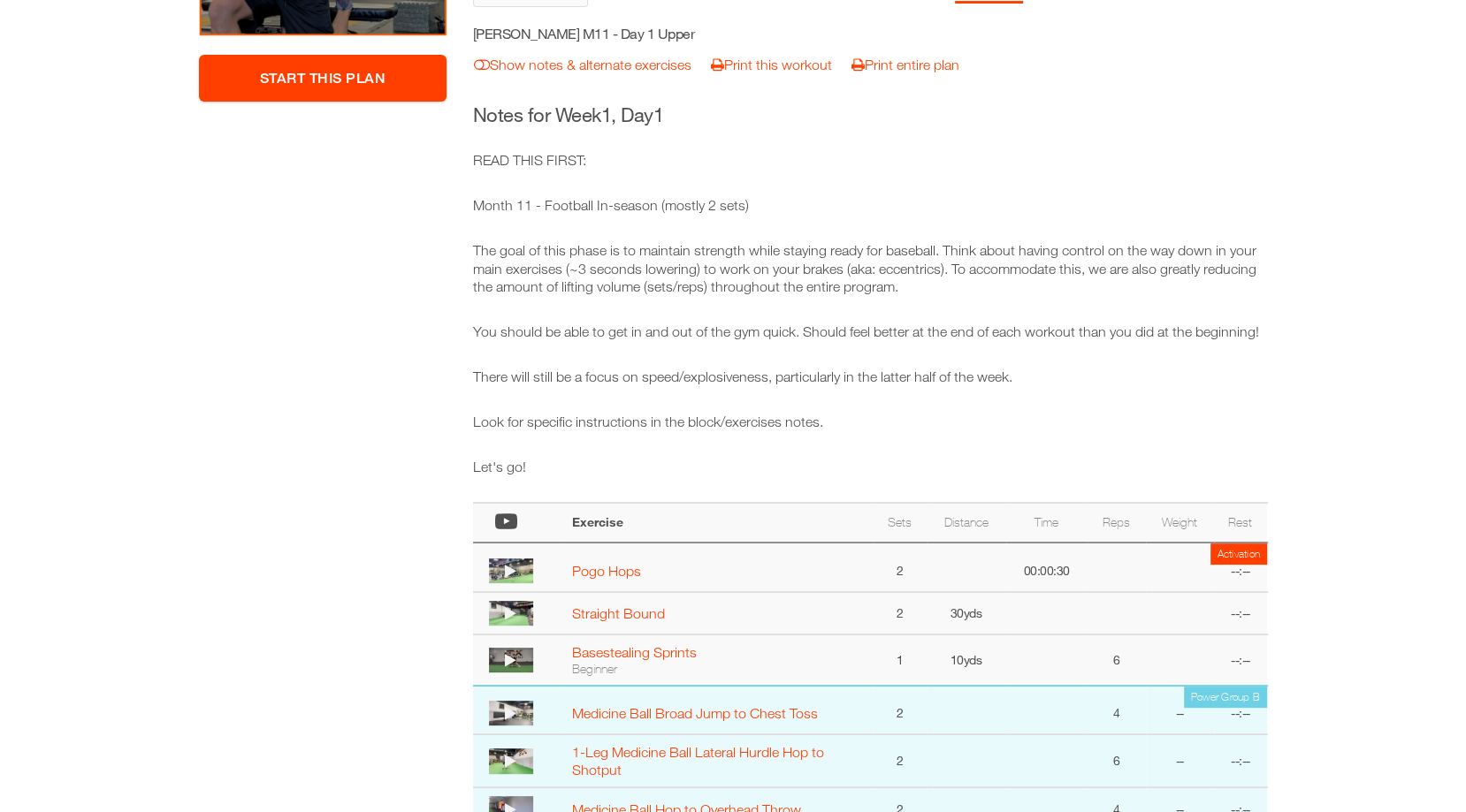
scroll to position [467, 0]
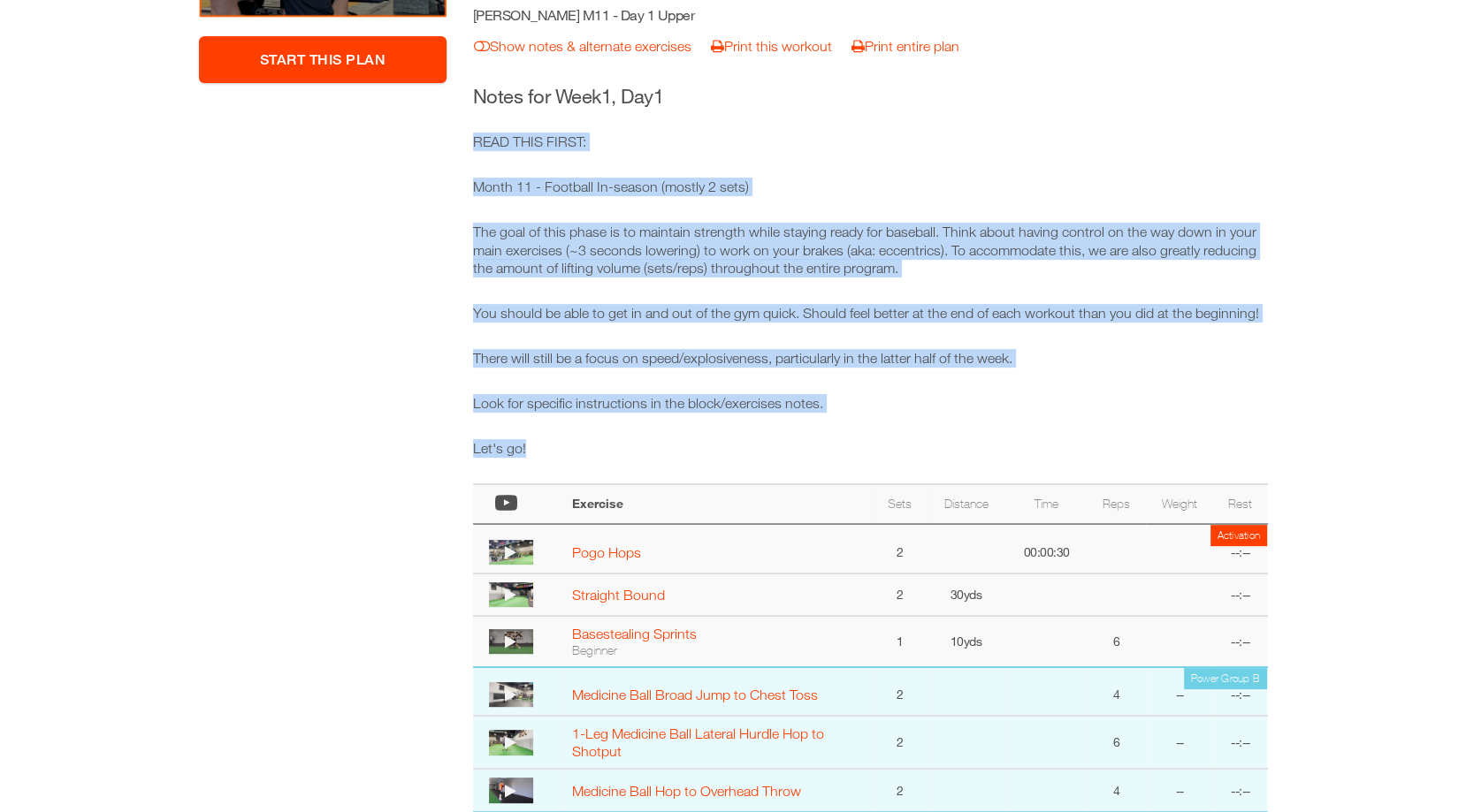
drag, startPoint x: 568, startPoint y: 444, endPoint x: 473, endPoint y: 137, distance: 321.4
click at [473, 137] on div "READ THIS FIRST: Month 11 - Football In-season (mostly 2 sets) The goal of this…" at bounding box center [870, 295] width 795 height 325
copy div "READ THIS FIRST: Month 11 - Football In-season (mostly 2 sets) The goal of this…"
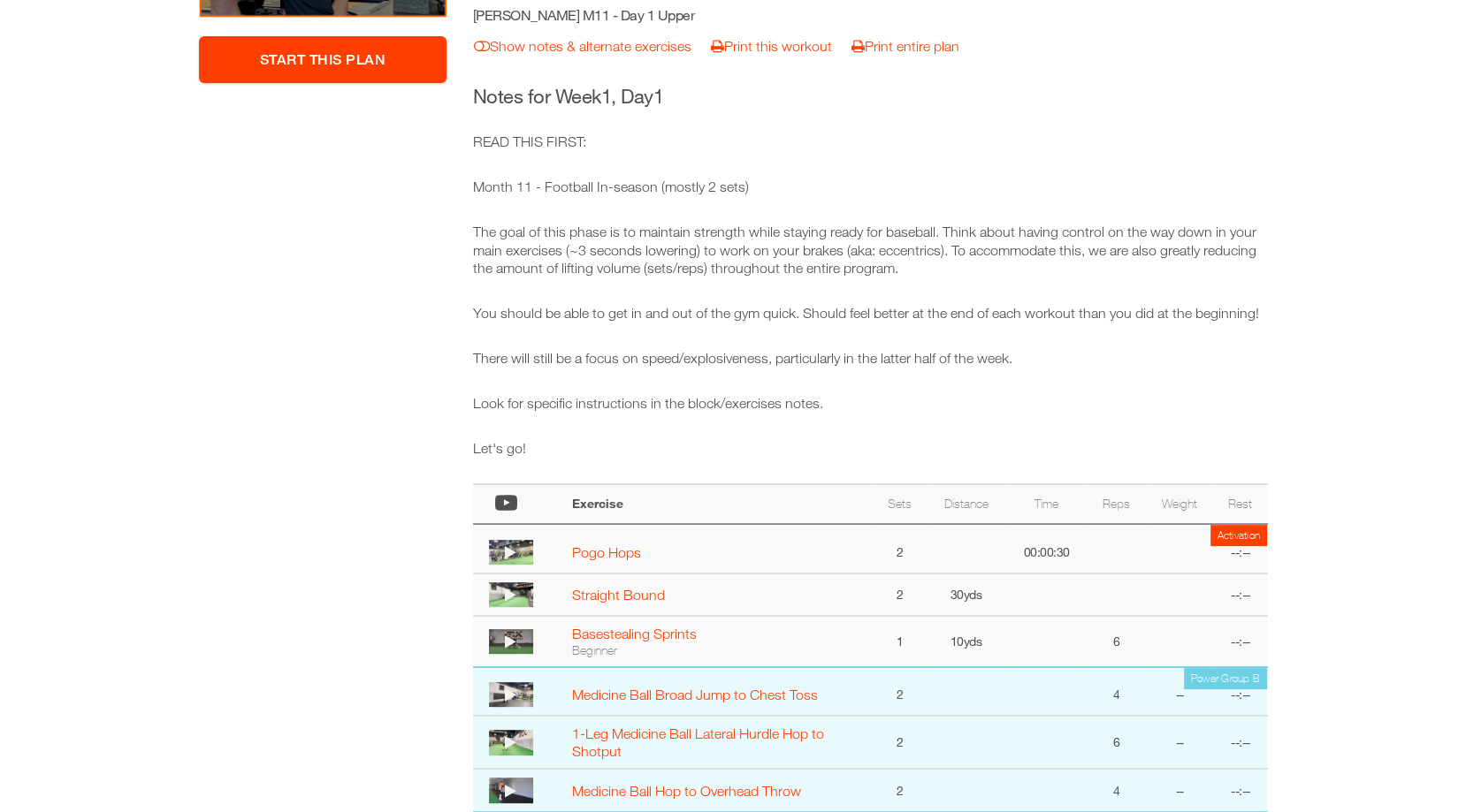
click at [1066, 137] on p "READ THIS FIRST:" at bounding box center [870, 141] width 795 height 18
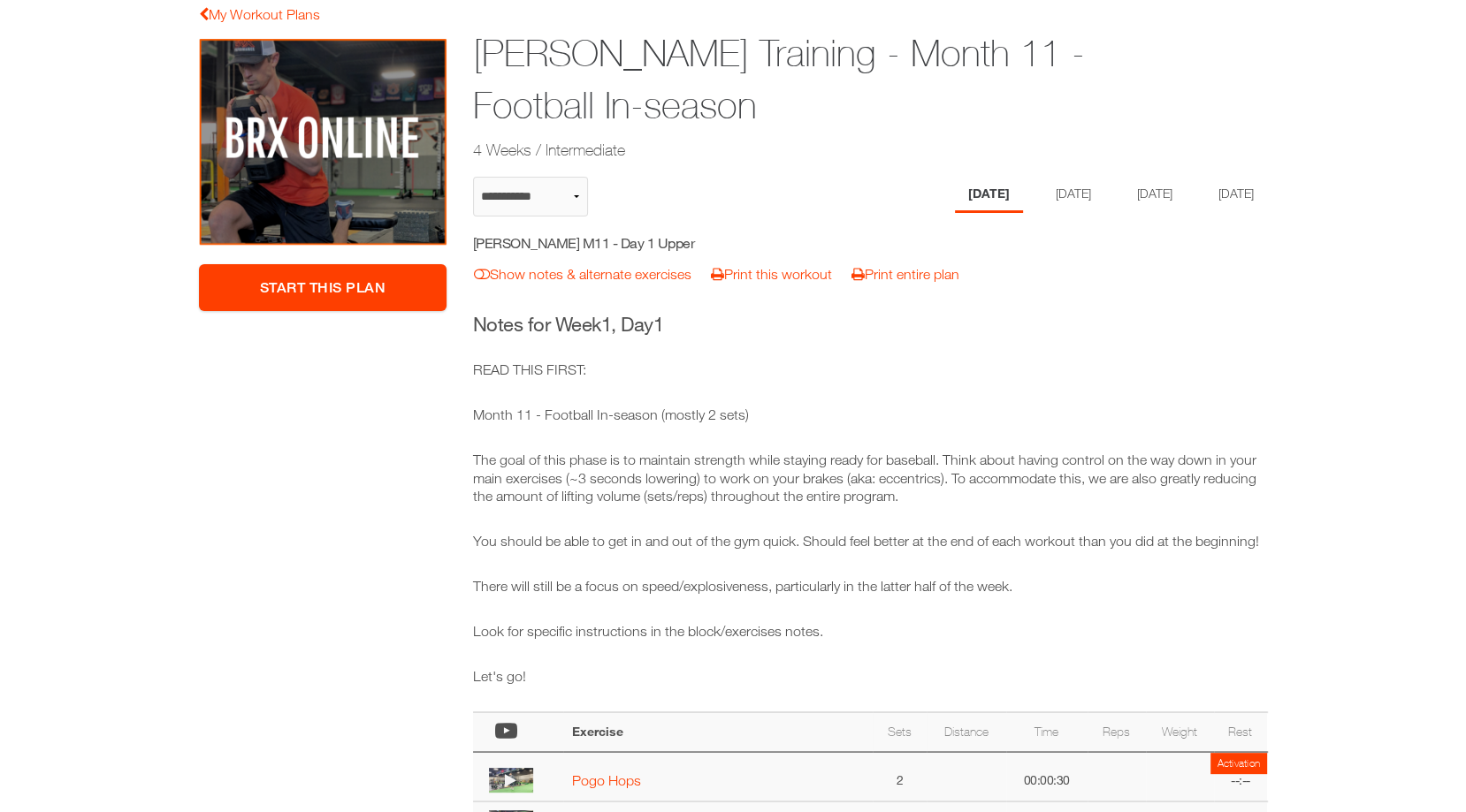
scroll to position [0, 0]
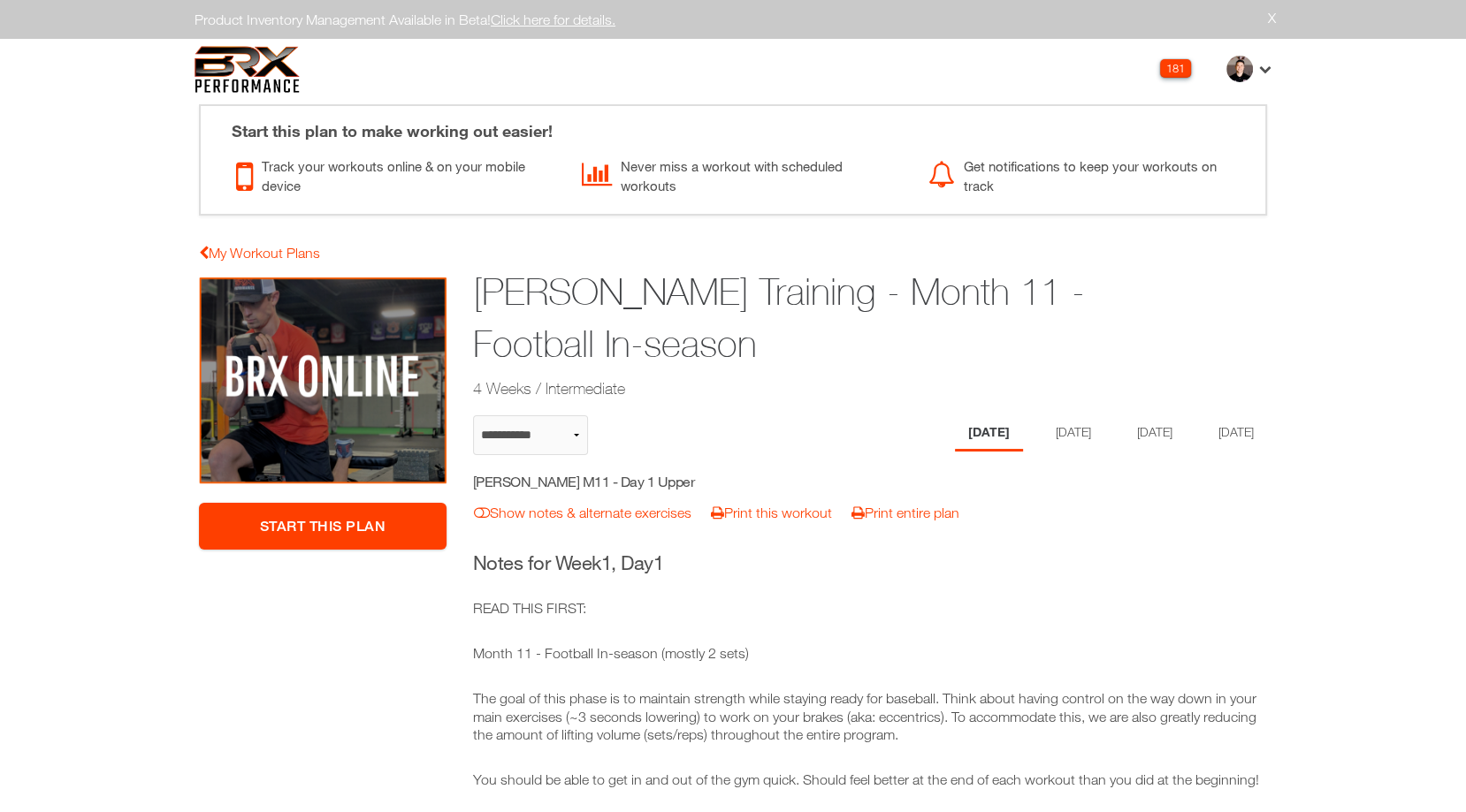
select select "**********"
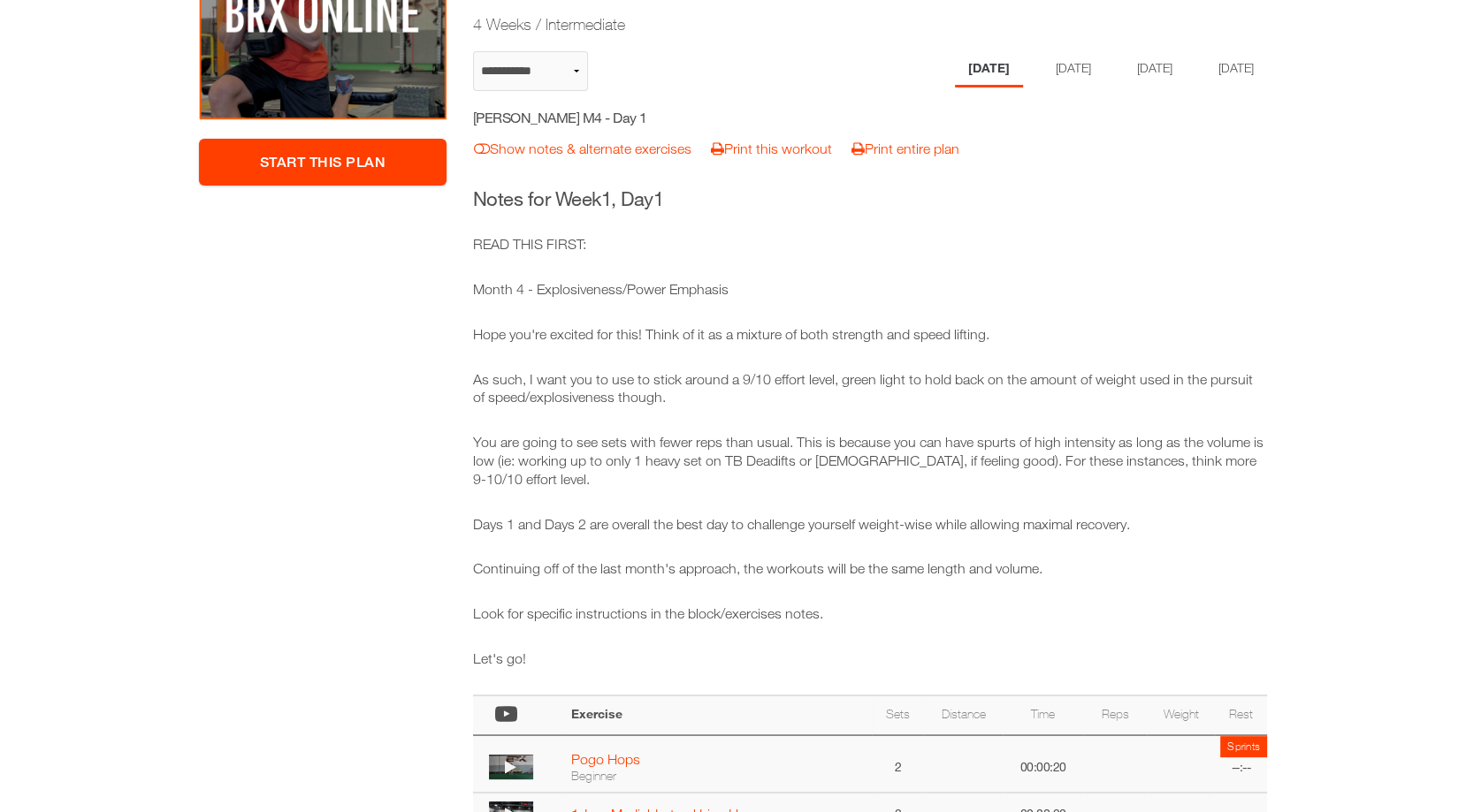
scroll to position [334, 0]
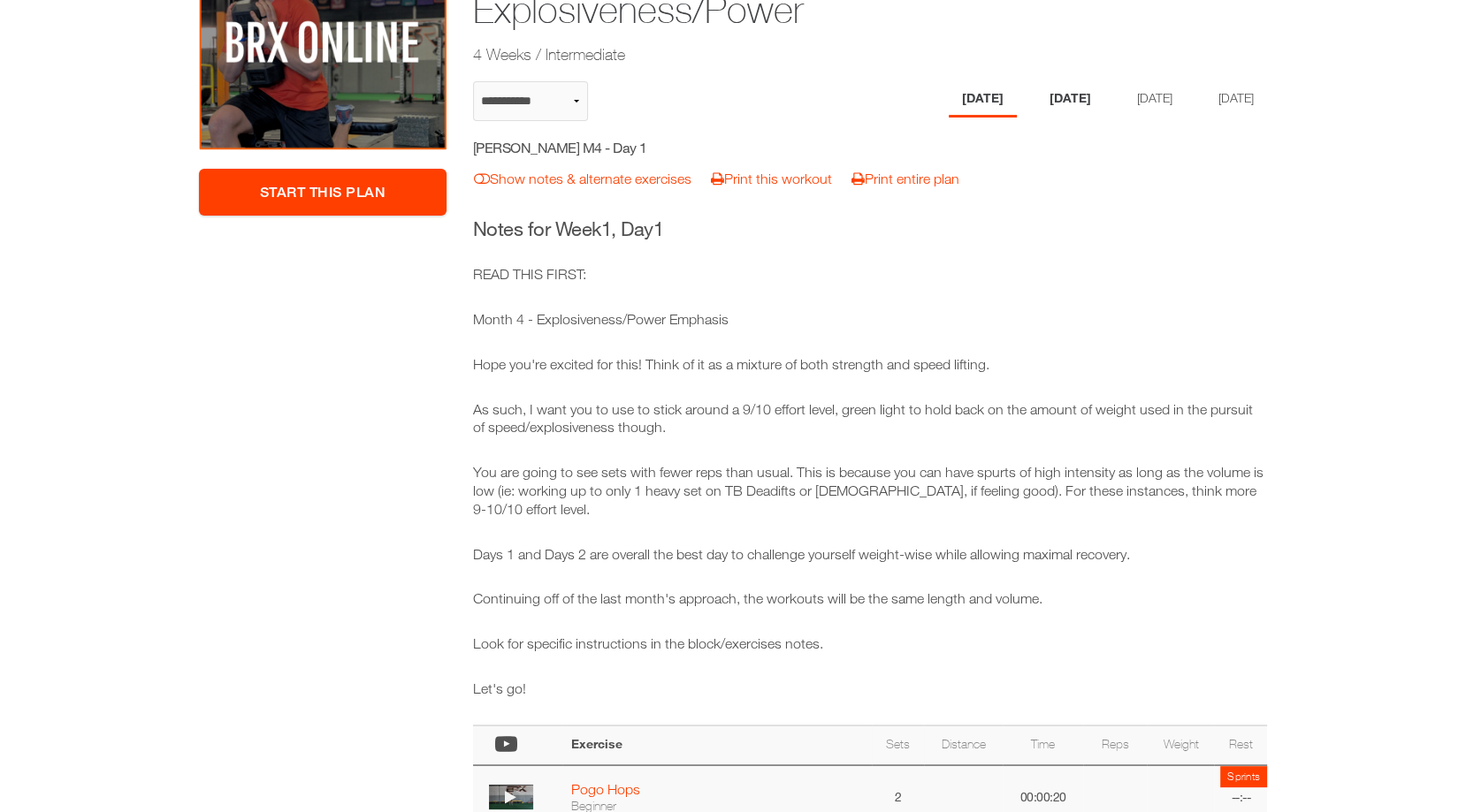
click at [1047, 102] on li "[DATE]" at bounding box center [1071, 99] width 68 height 36
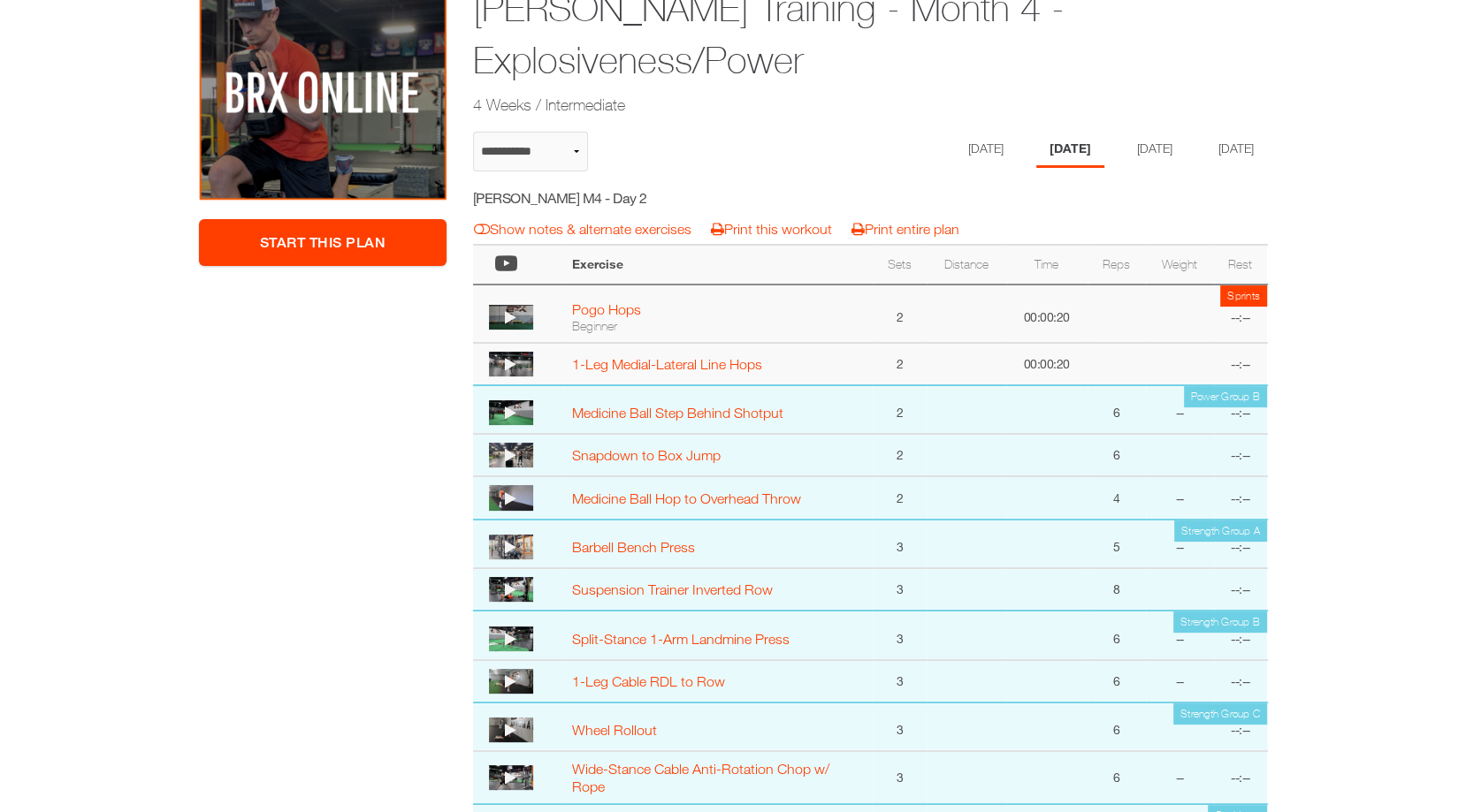
scroll to position [227, 0]
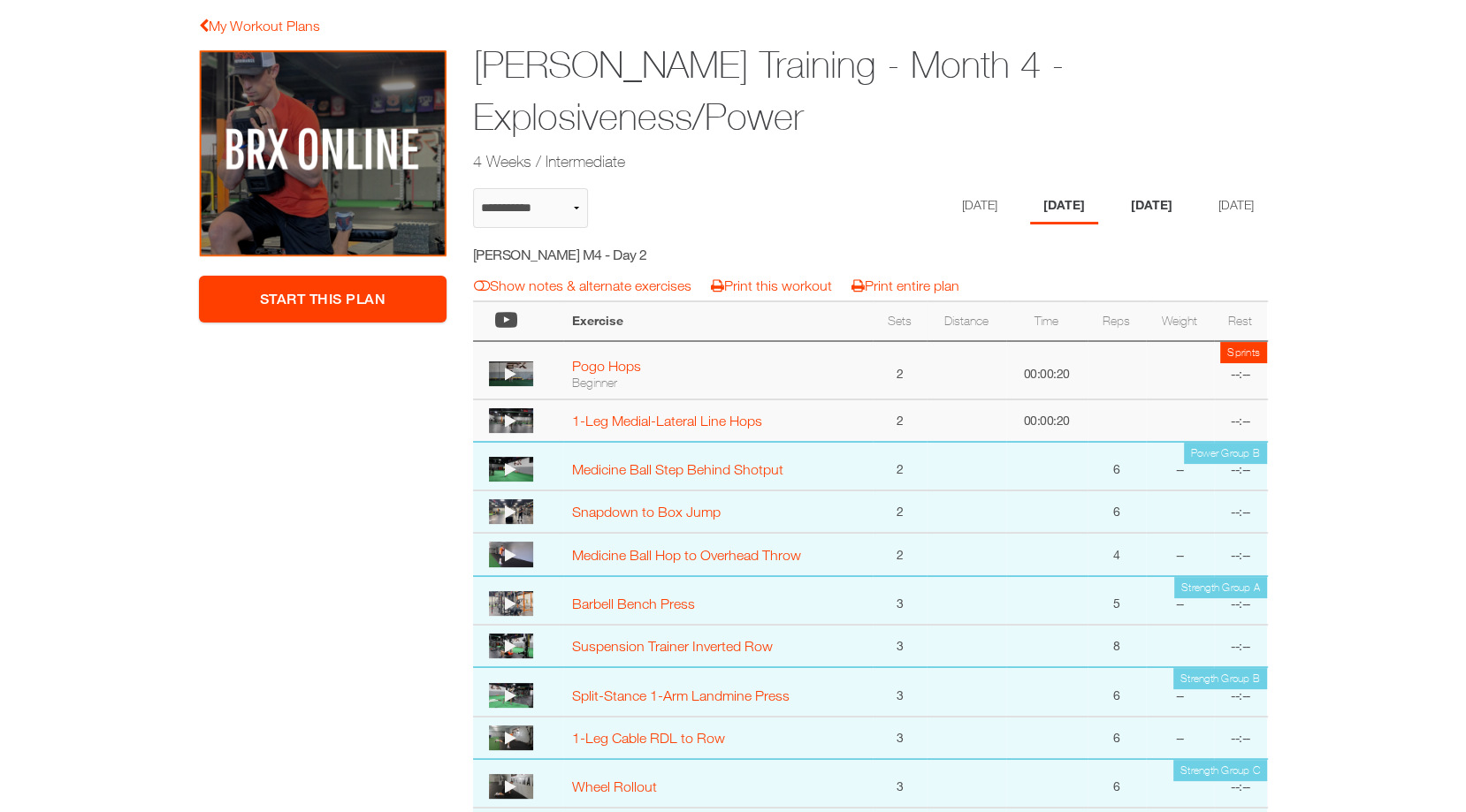
click at [1152, 217] on li "[DATE]" at bounding box center [1152, 206] width 68 height 36
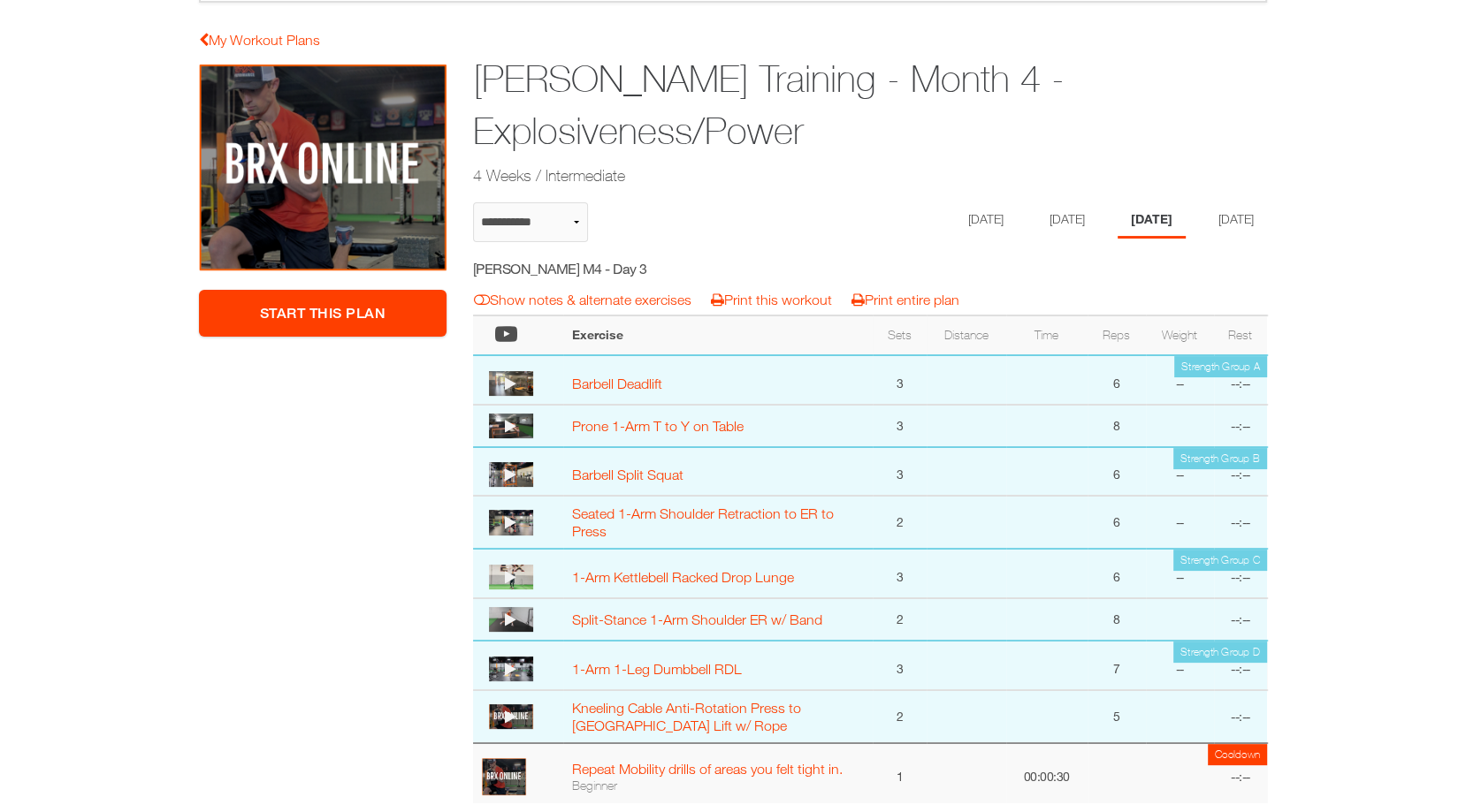
scroll to position [188, 0]
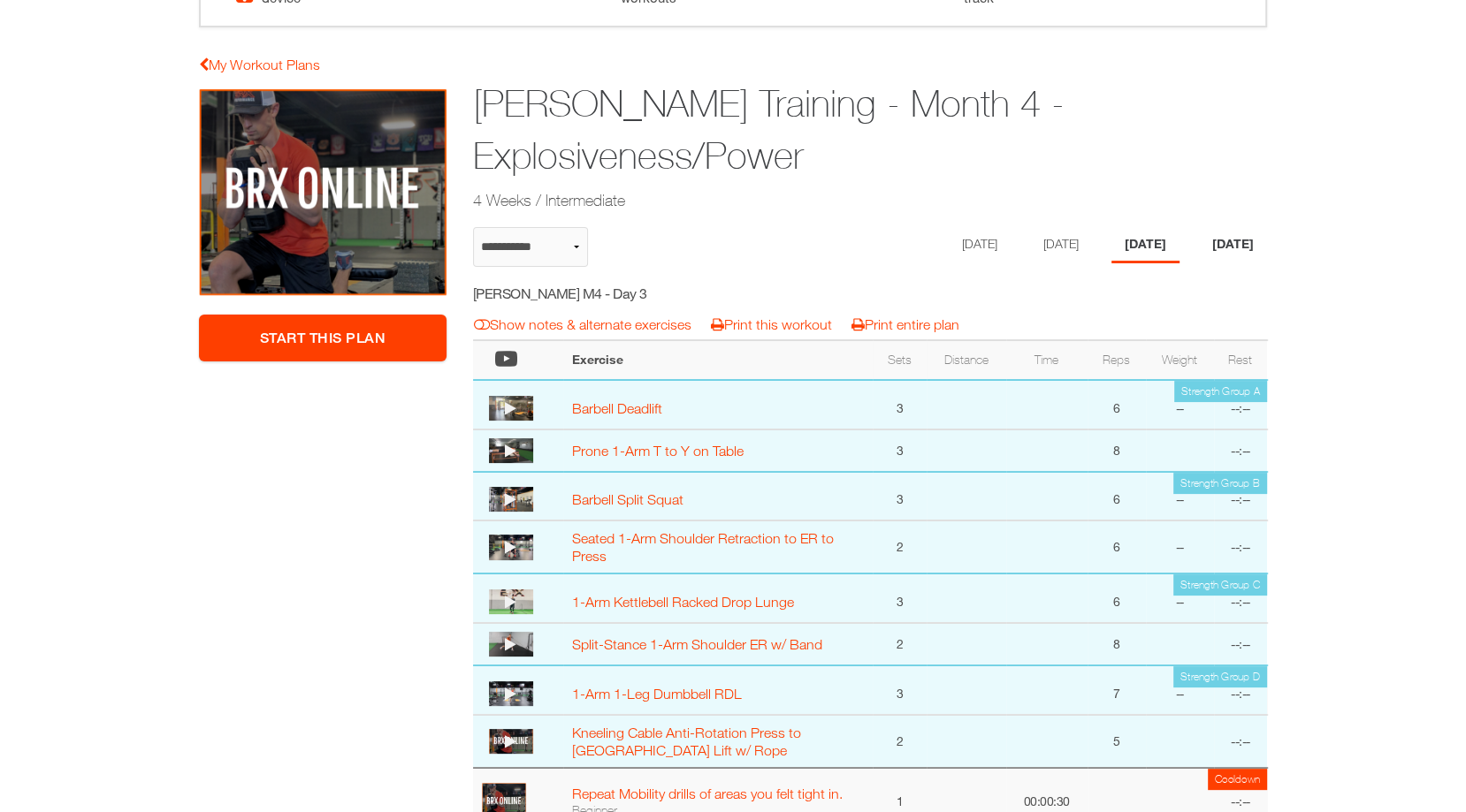
click at [1243, 238] on li "[DATE]" at bounding box center [1233, 245] width 68 height 36
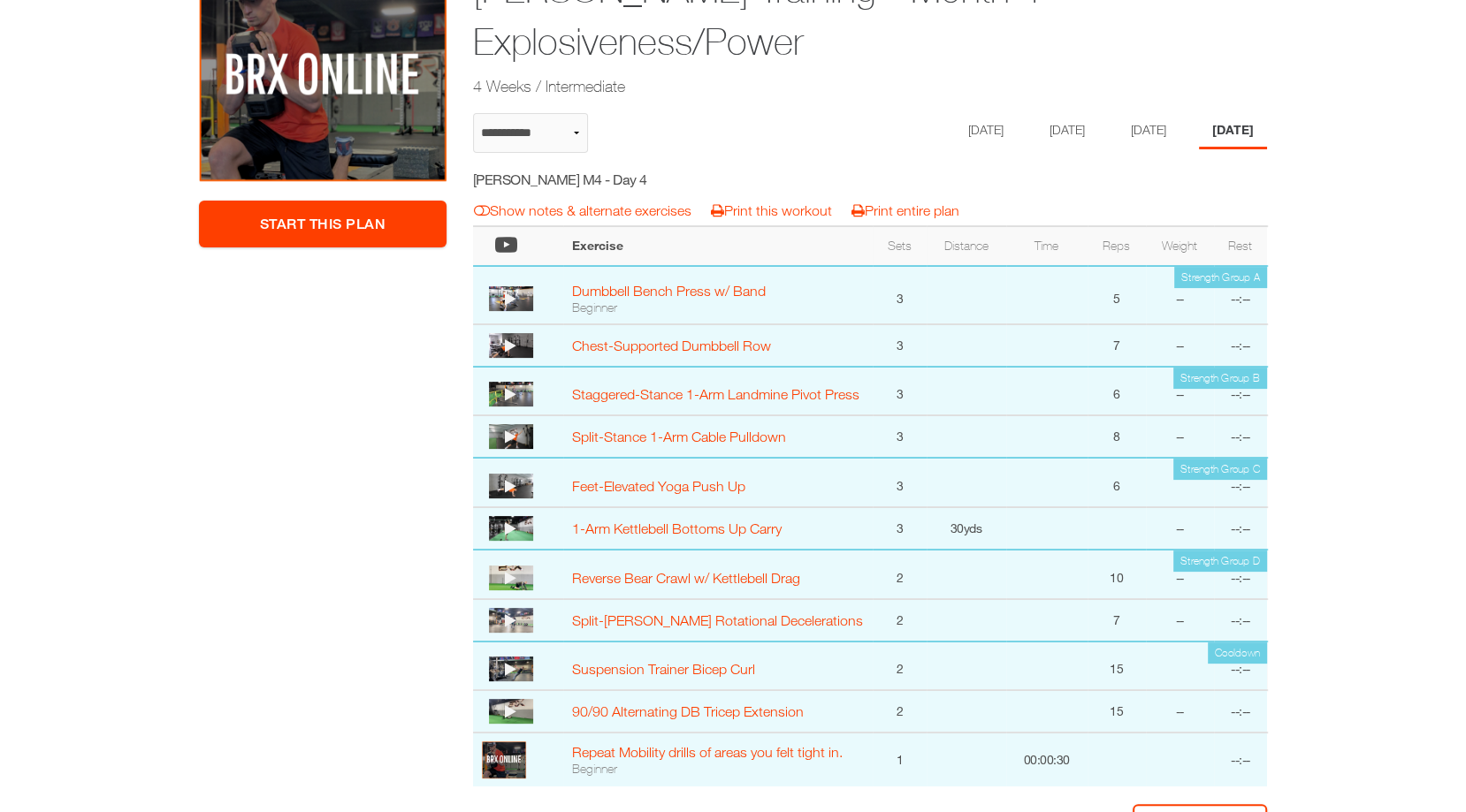
scroll to position [0, 0]
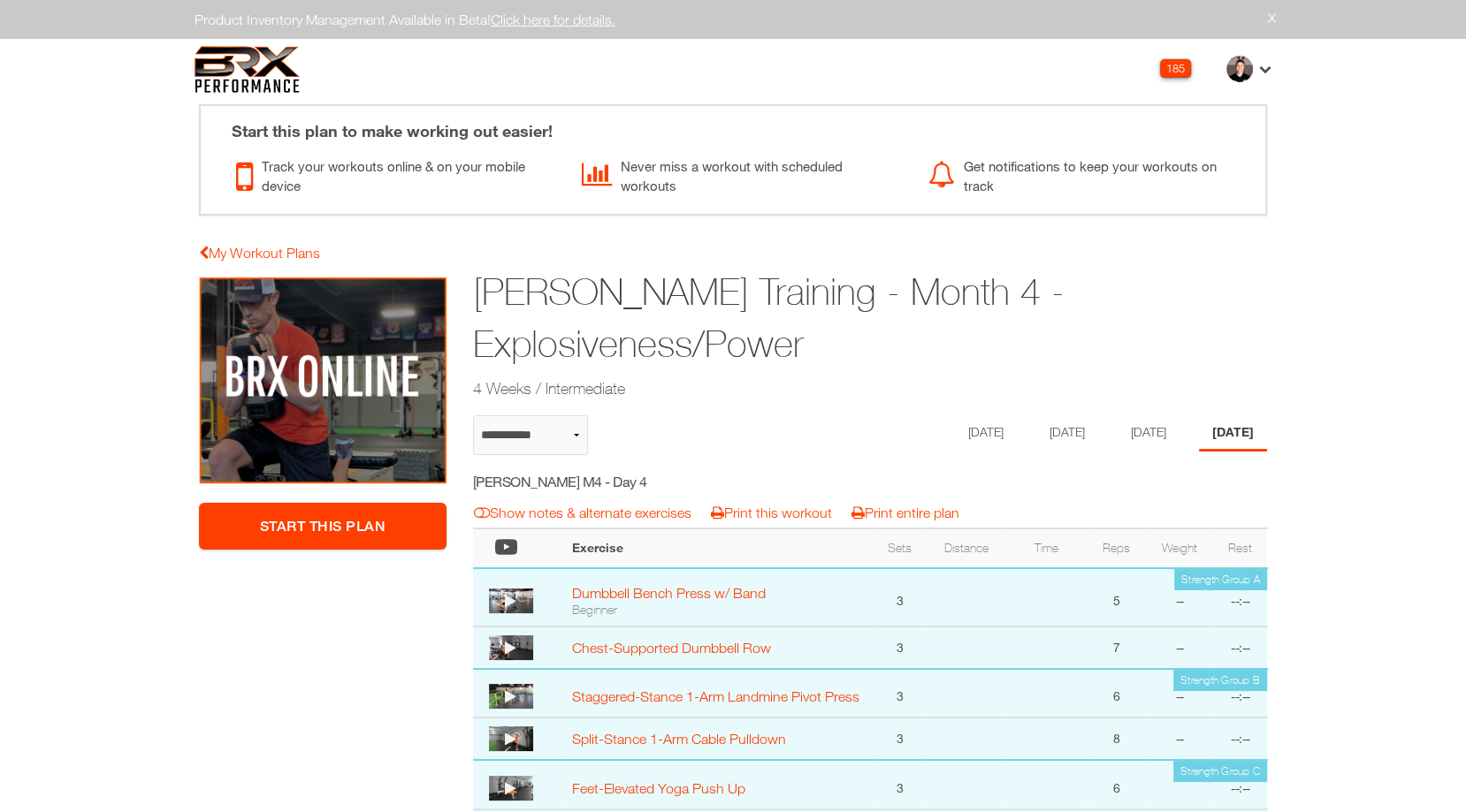
select select "**********"
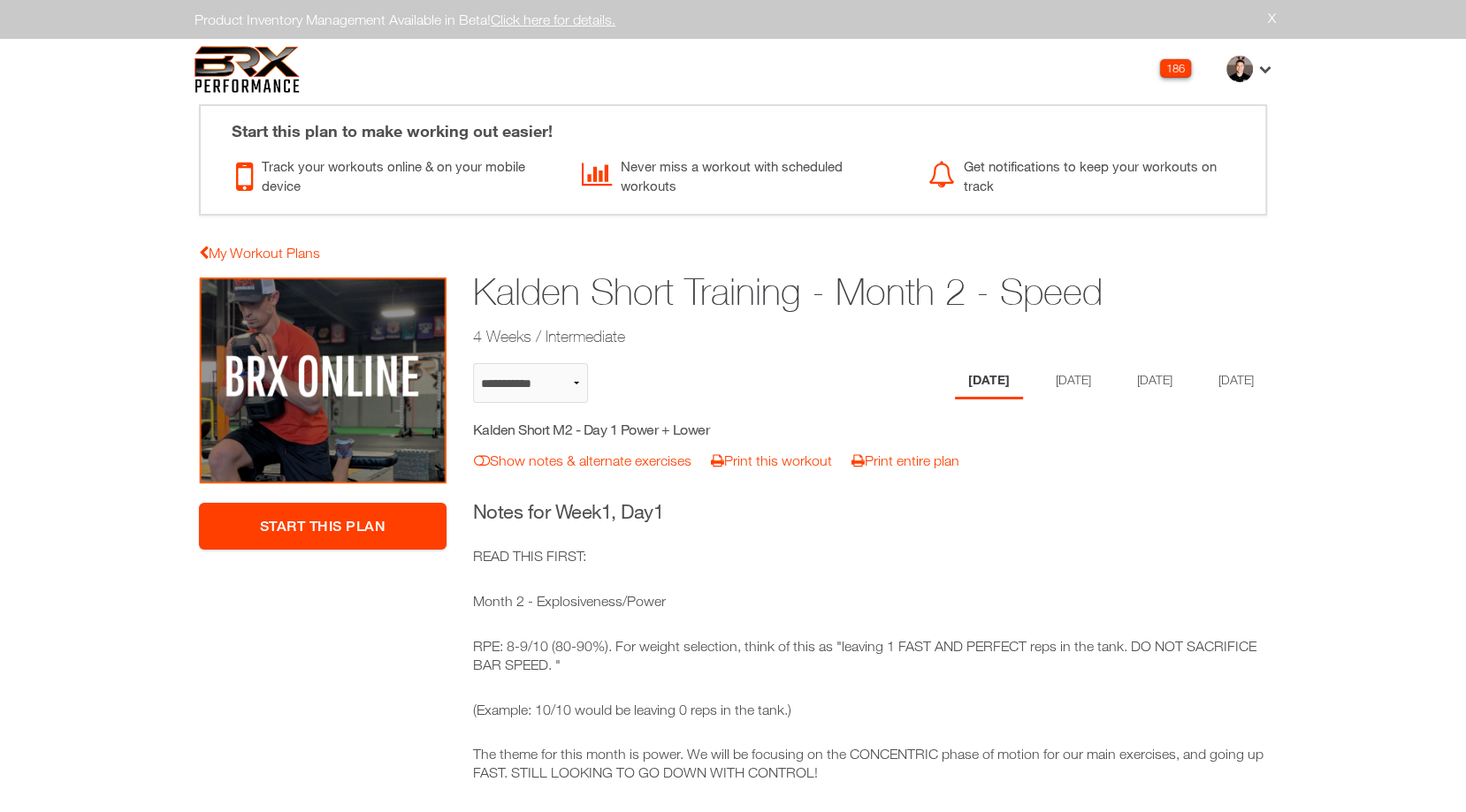
select select "**********"
